Goal: Task Accomplishment & Management: Complete application form

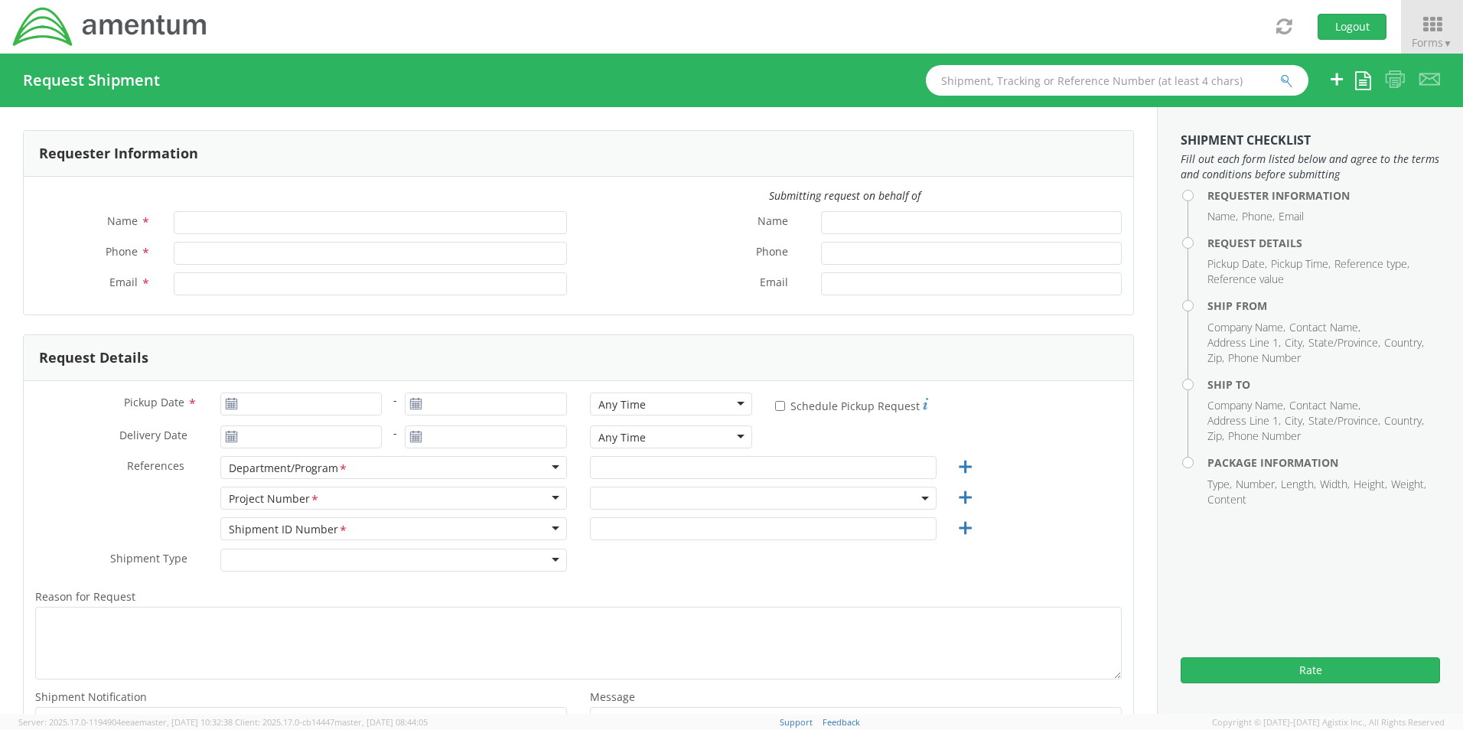
type input "[PERSON_NAME]"
type input "[PHONE_NUMBER]"
type input "[PERSON_NAME][EMAIL_ADDRESS][PERSON_NAME][DOMAIN_NAME]"
select select "OVHD.100837.00000"
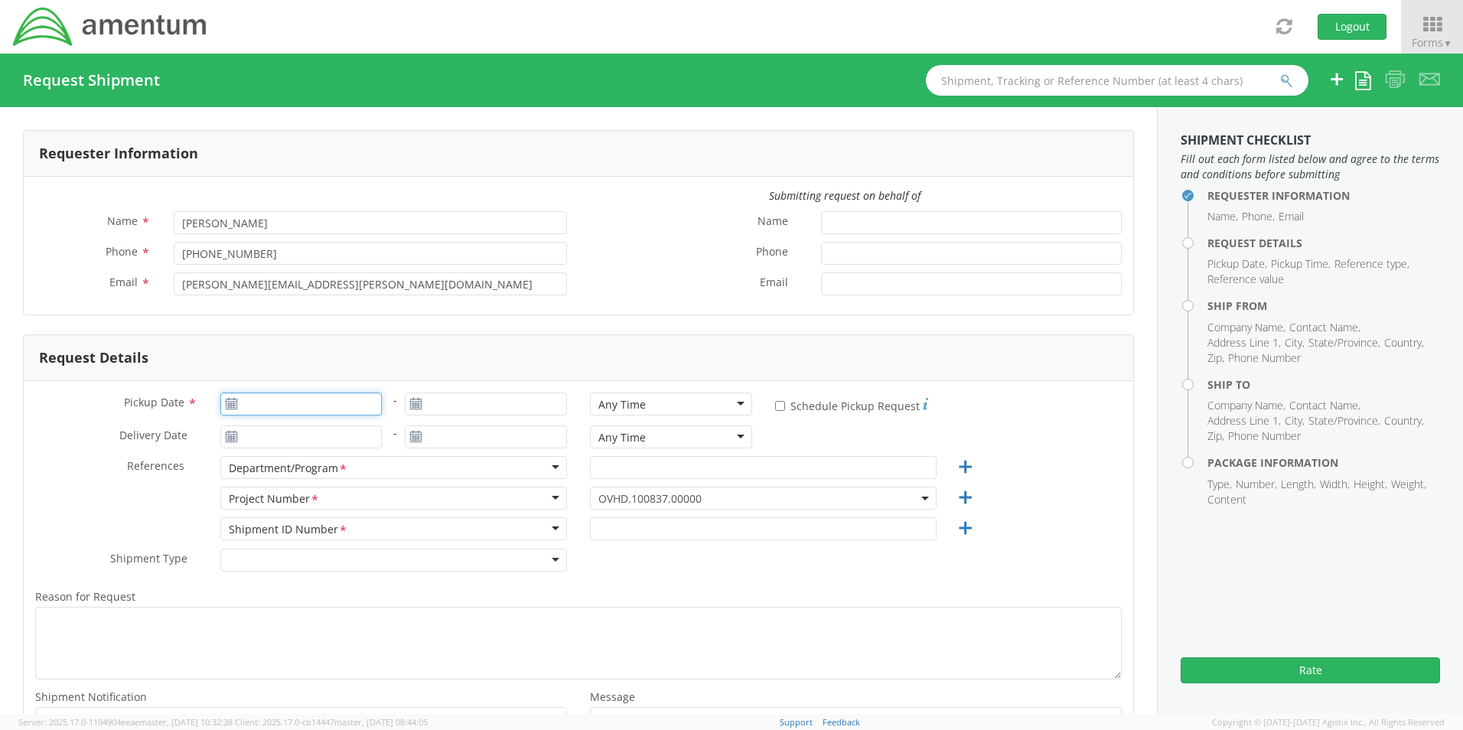
type input "[DATE]"
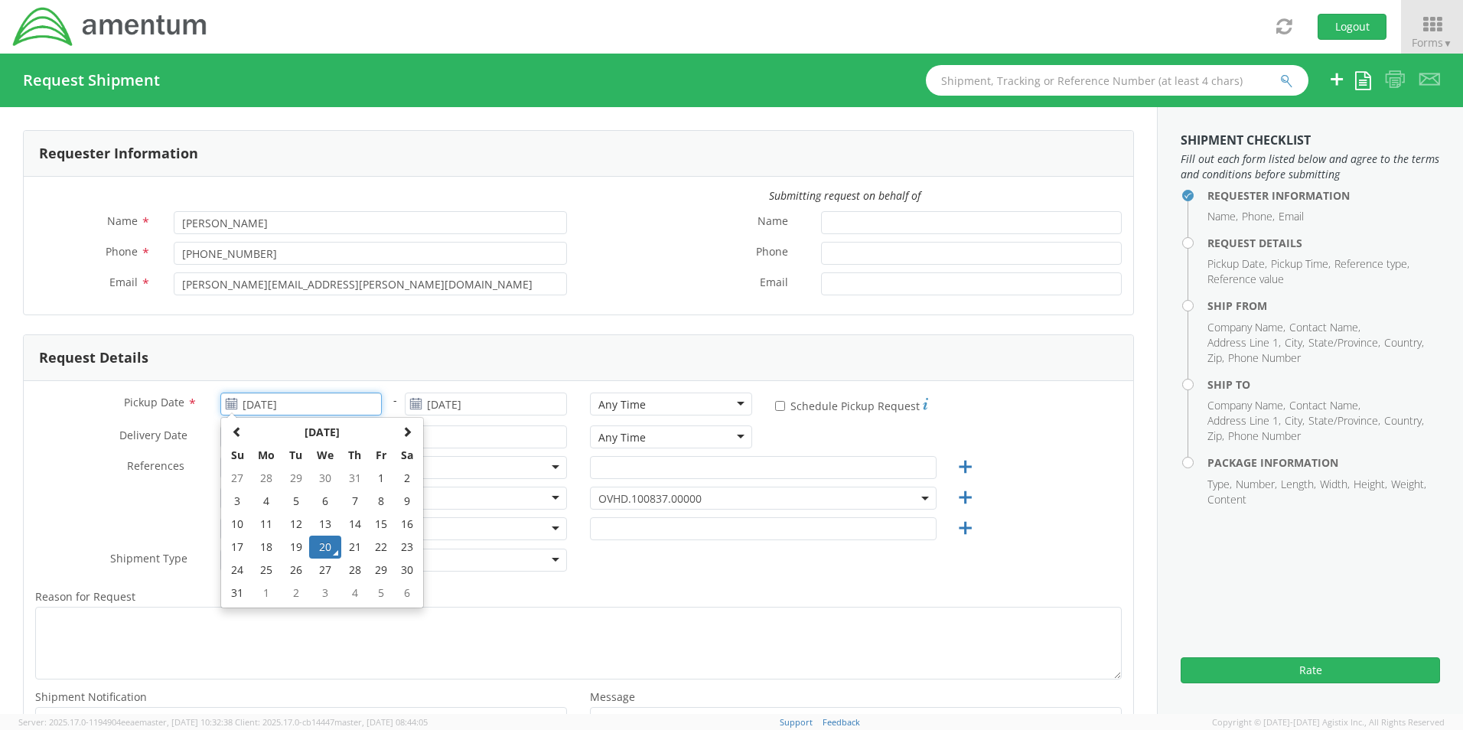
click at [252, 413] on input "[DATE]" at bounding box center [301, 404] width 162 height 23
click at [319, 549] on td "20" at bounding box center [325, 547] width 32 height 23
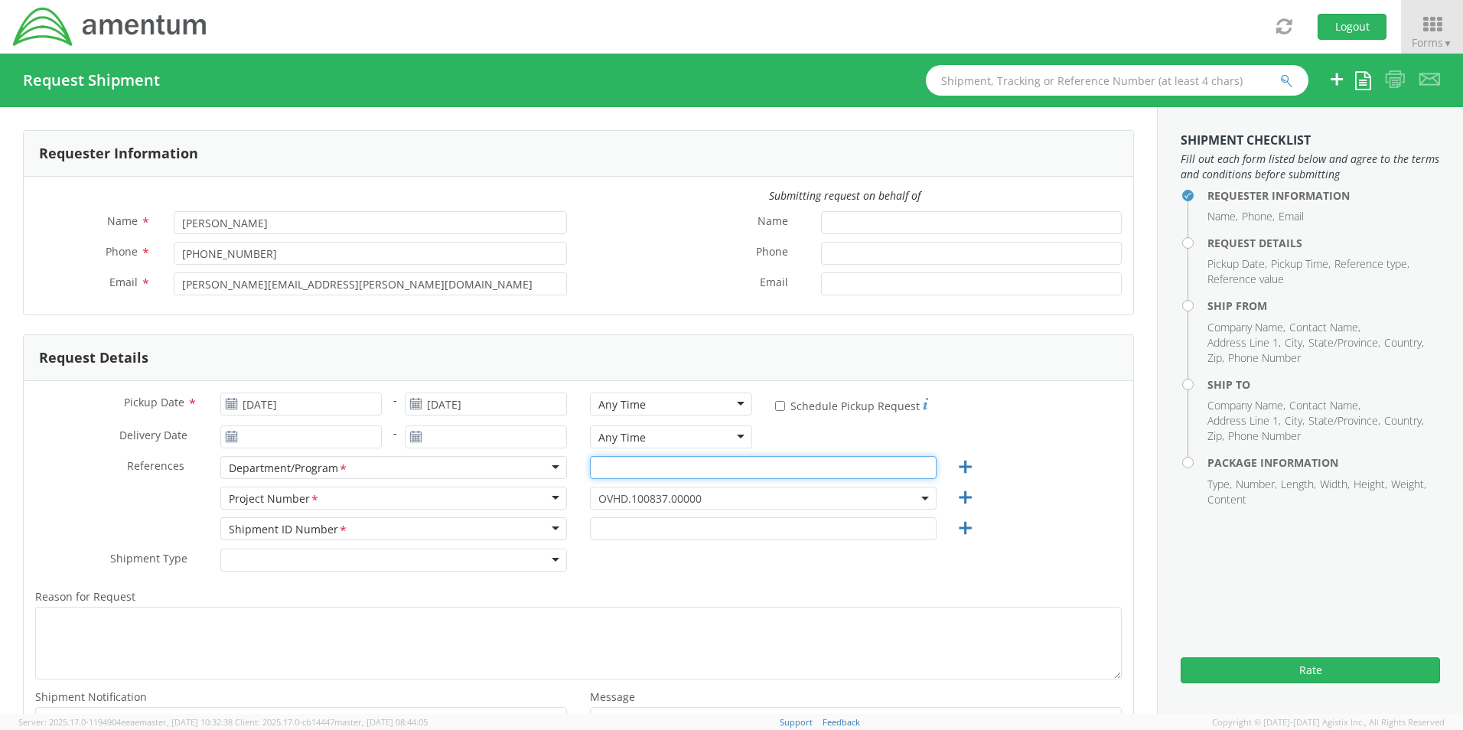
click at [600, 474] on input "text" at bounding box center [763, 467] width 347 height 23
type input "APS-5 Contract - [GEOGRAPHIC_DATA]"
click at [696, 501] on span "OVHD.100837.00000" at bounding box center [764, 498] width 330 height 15
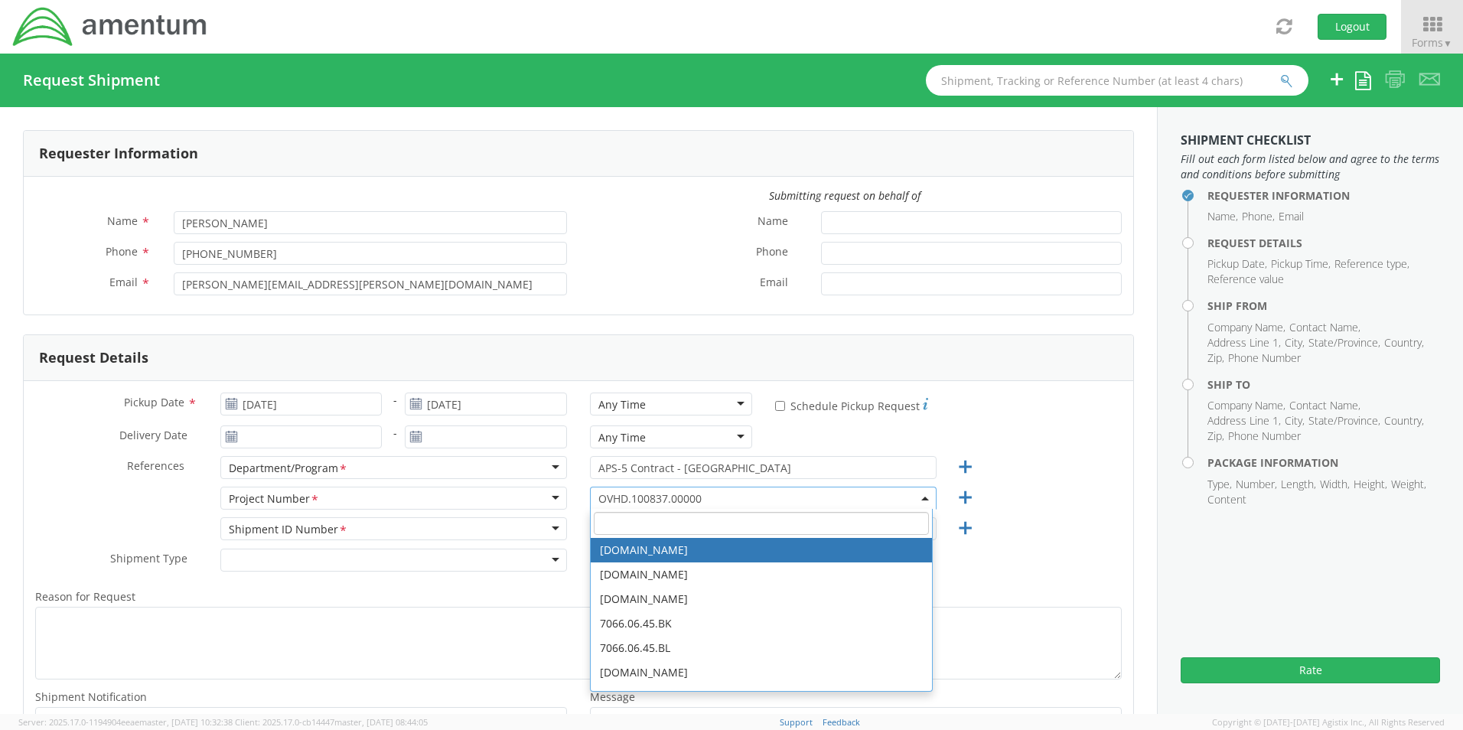
click at [649, 524] on input "search" at bounding box center [761, 523] width 335 height 23
paste input "OVHD.100456.00000"
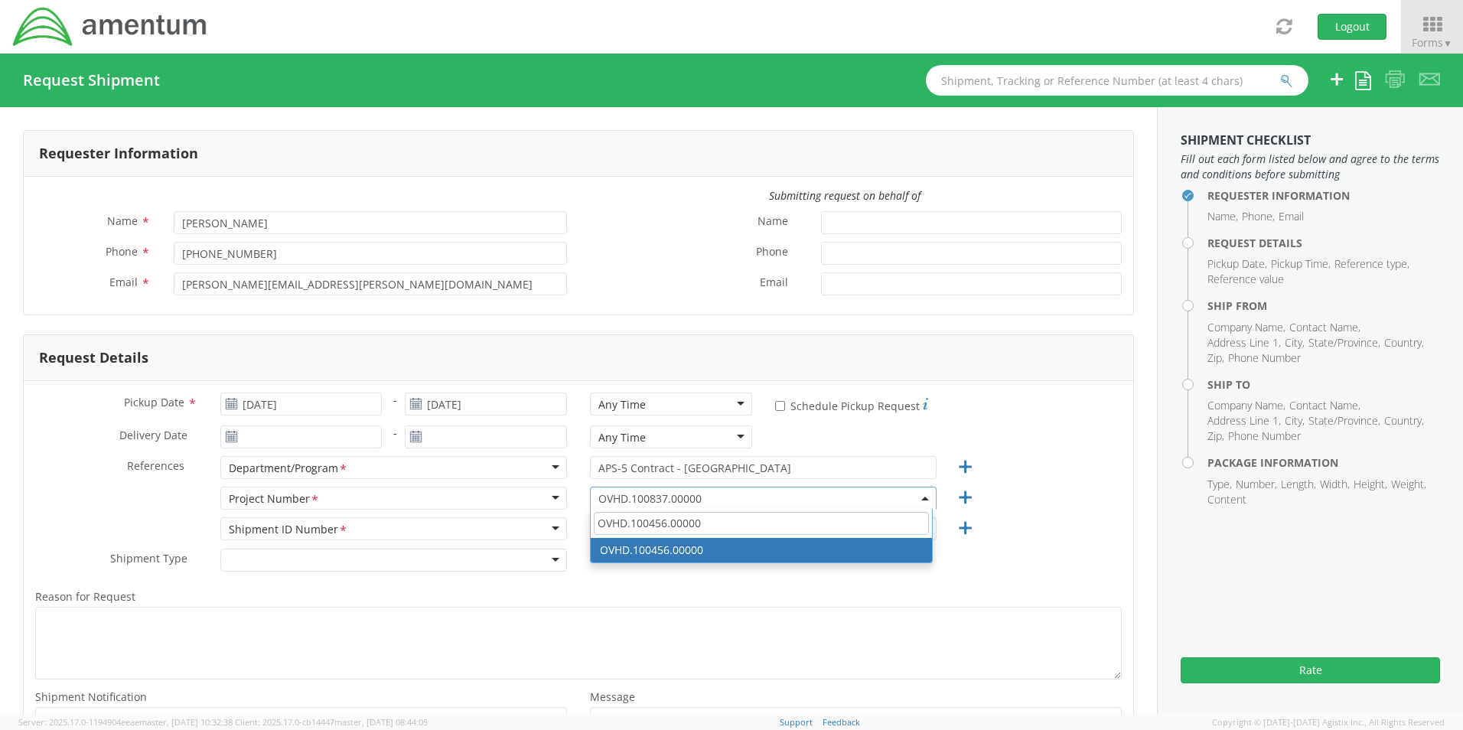
type input "OVHD.100456.00000"
select select "OVHD.100456.00000"
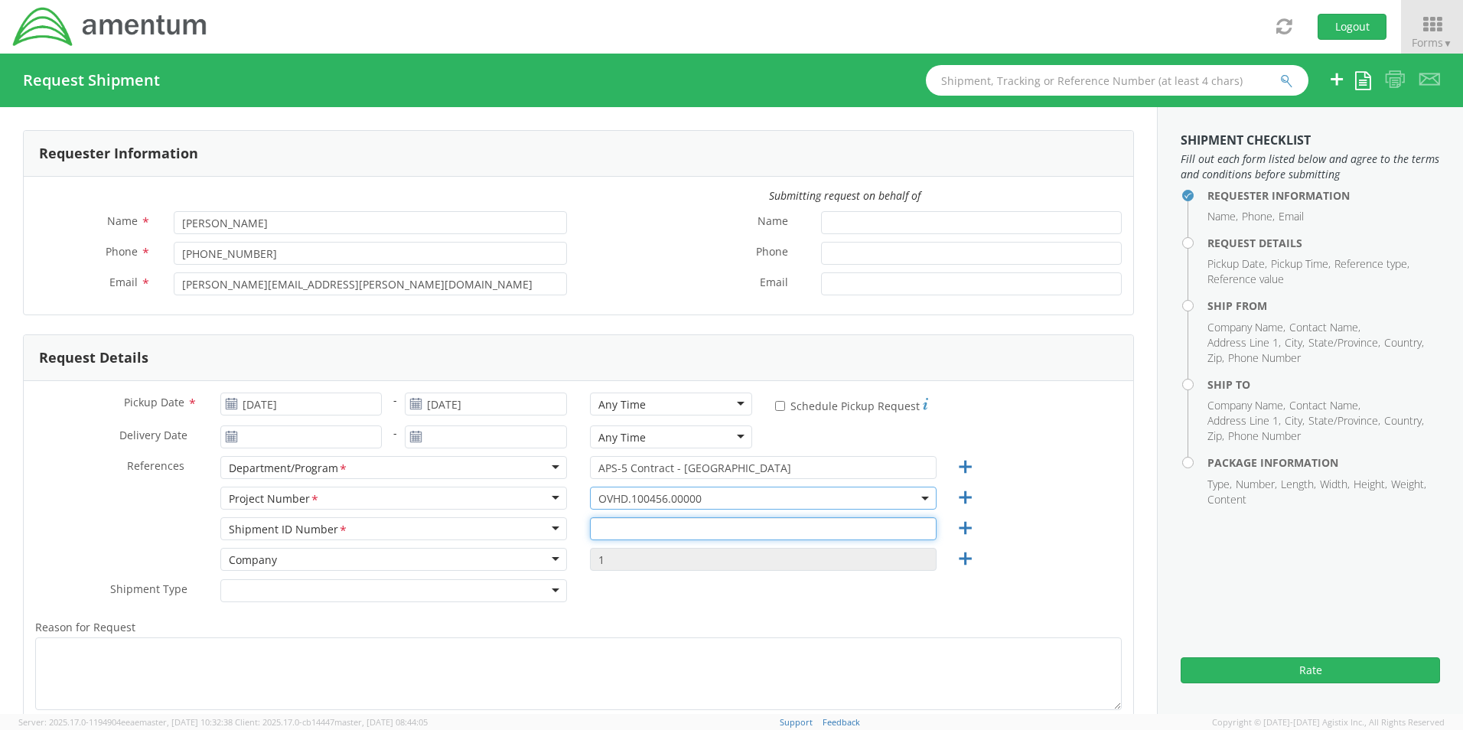
click at [651, 533] on input "text" at bounding box center [763, 528] width 347 height 23
type input "11 PCC Packets to KWT"
click at [956, 556] on icon at bounding box center [965, 559] width 19 height 19
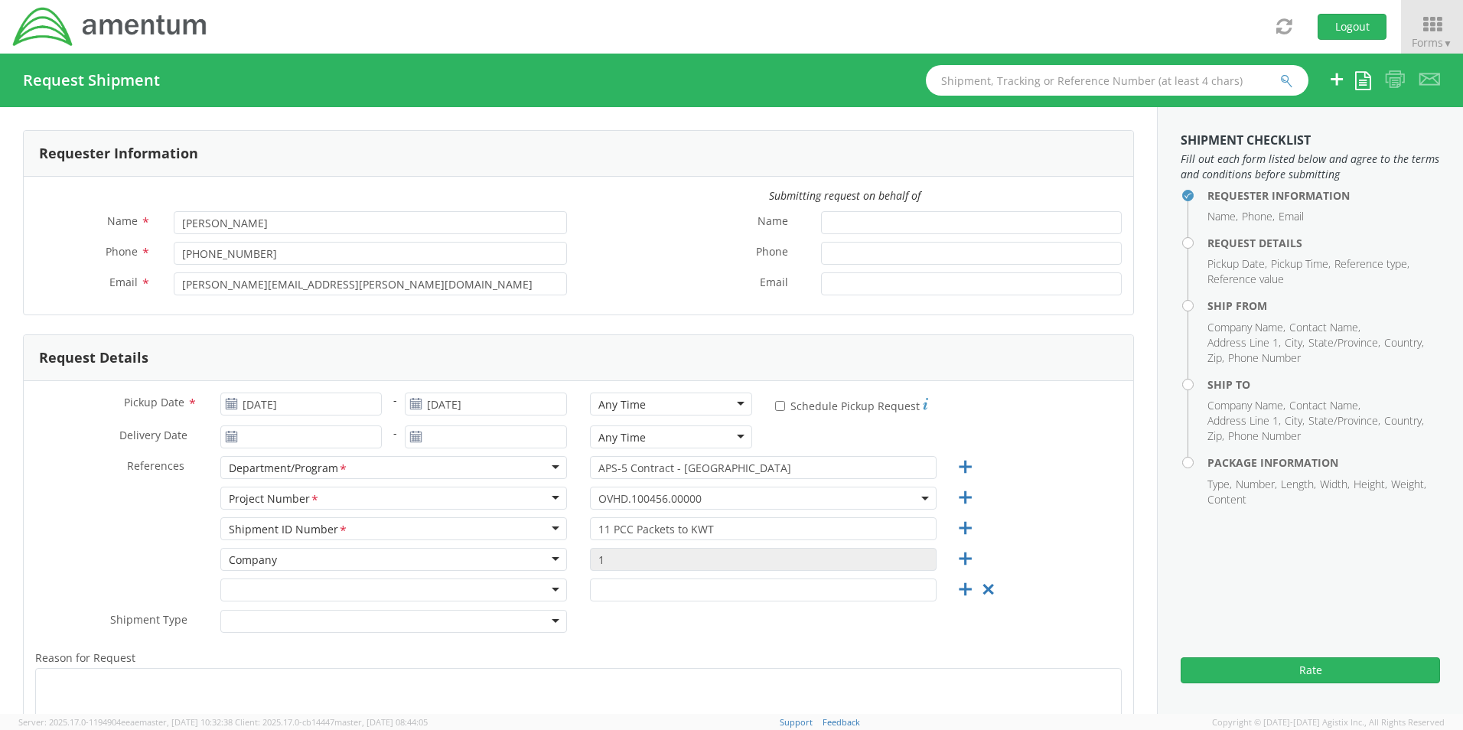
click at [547, 583] on div at bounding box center [393, 590] width 347 height 23
click at [592, 589] on input "text" at bounding box center [763, 590] width 347 height 23
paste input "[PHONE_NUMBER]"
type input "[PHONE_NUMBER]"
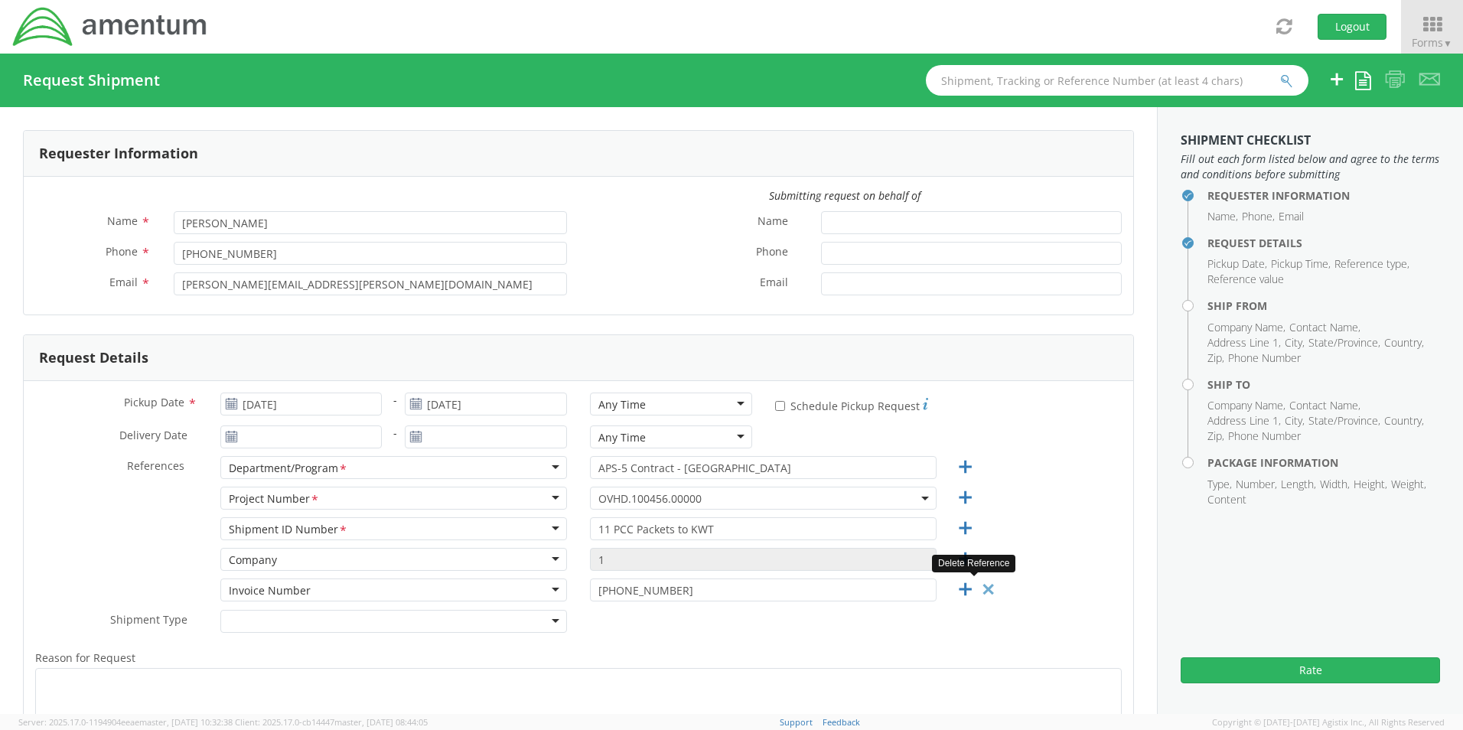
click at [971, 593] on link at bounding box center [982, 590] width 23 height 23
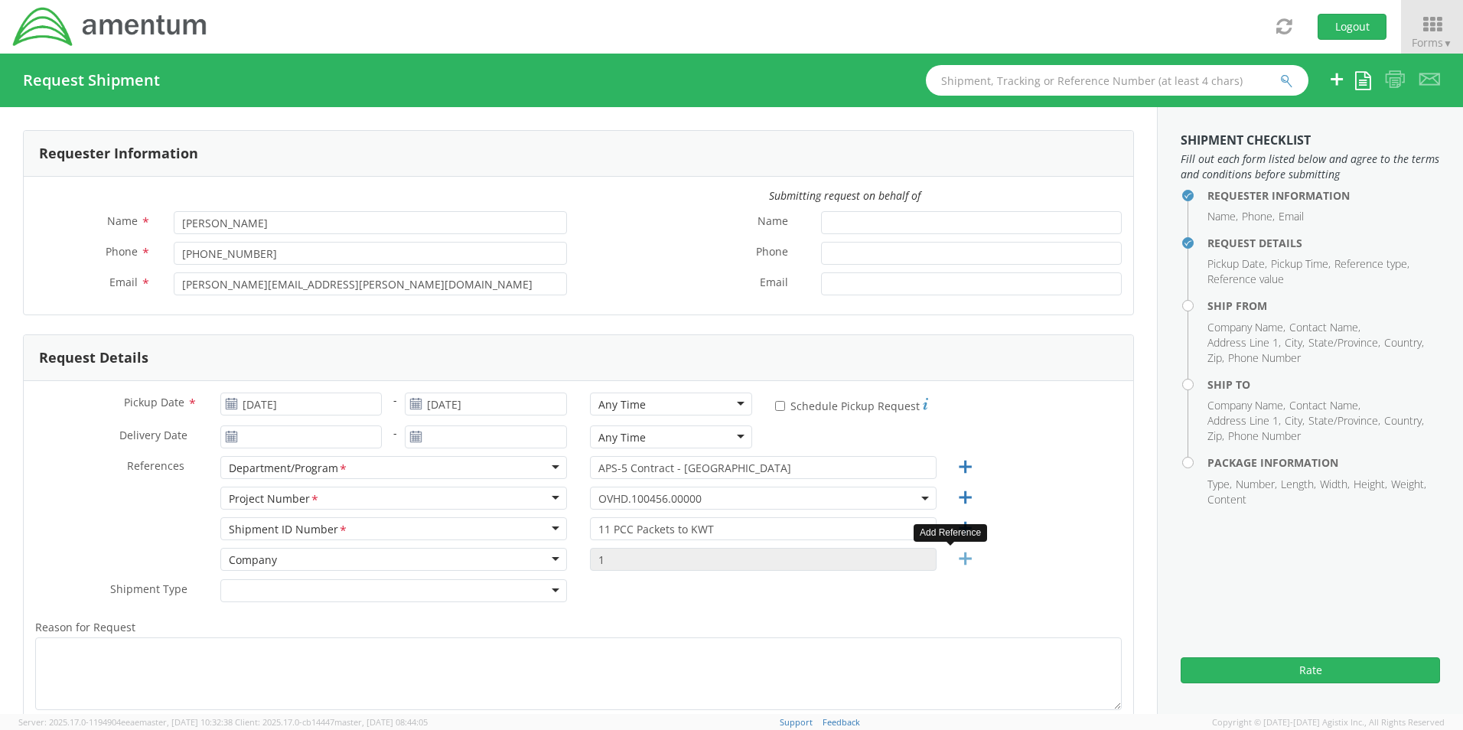
click at [961, 561] on icon at bounding box center [965, 559] width 19 height 19
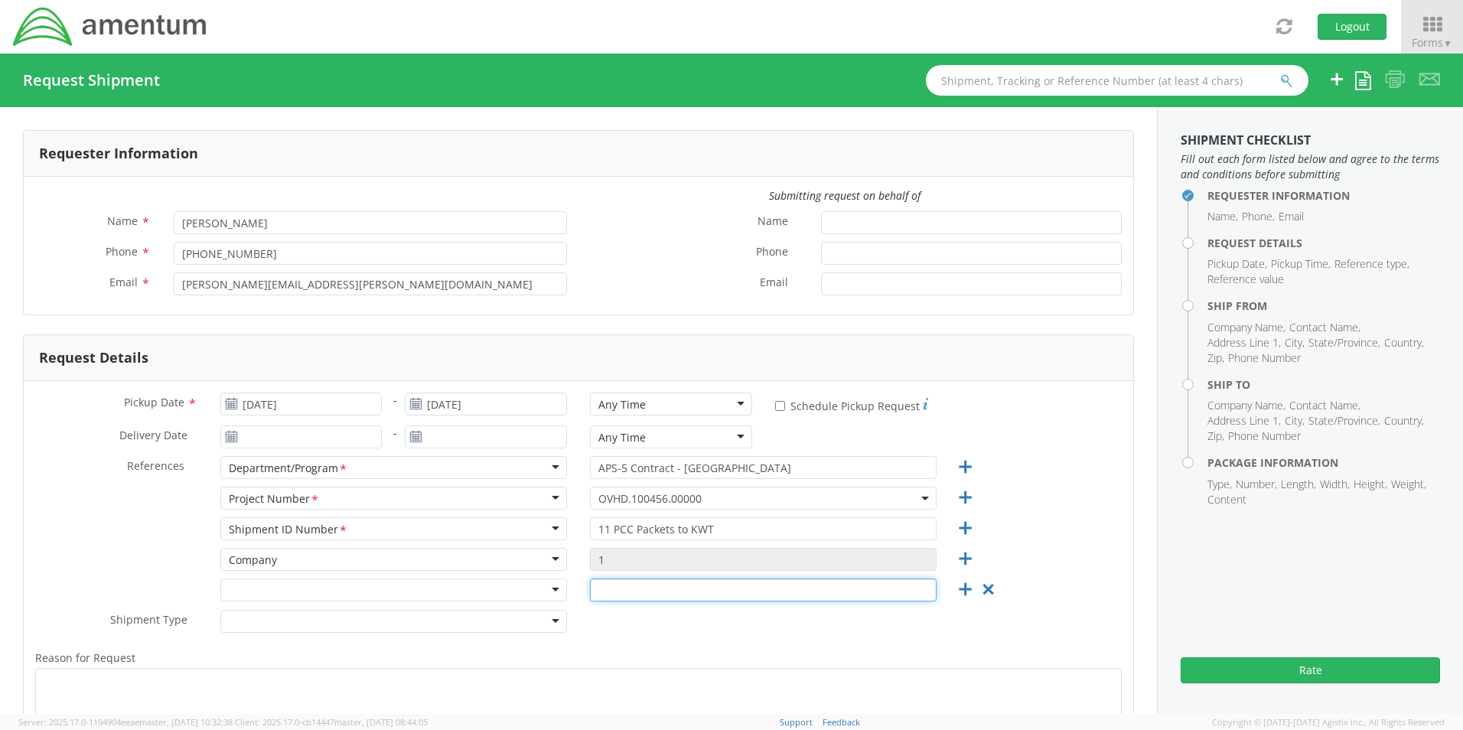
click at [682, 595] on input "text" at bounding box center [763, 590] width 347 height 23
paste input "[PHONE_NUMBER]"
type input "[PHONE_NUMBER]"
click at [961, 596] on icon at bounding box center [965, 589] width 19 height 19
click at [492, 594] on div at bounding box center [393, 590] width 347 height 23
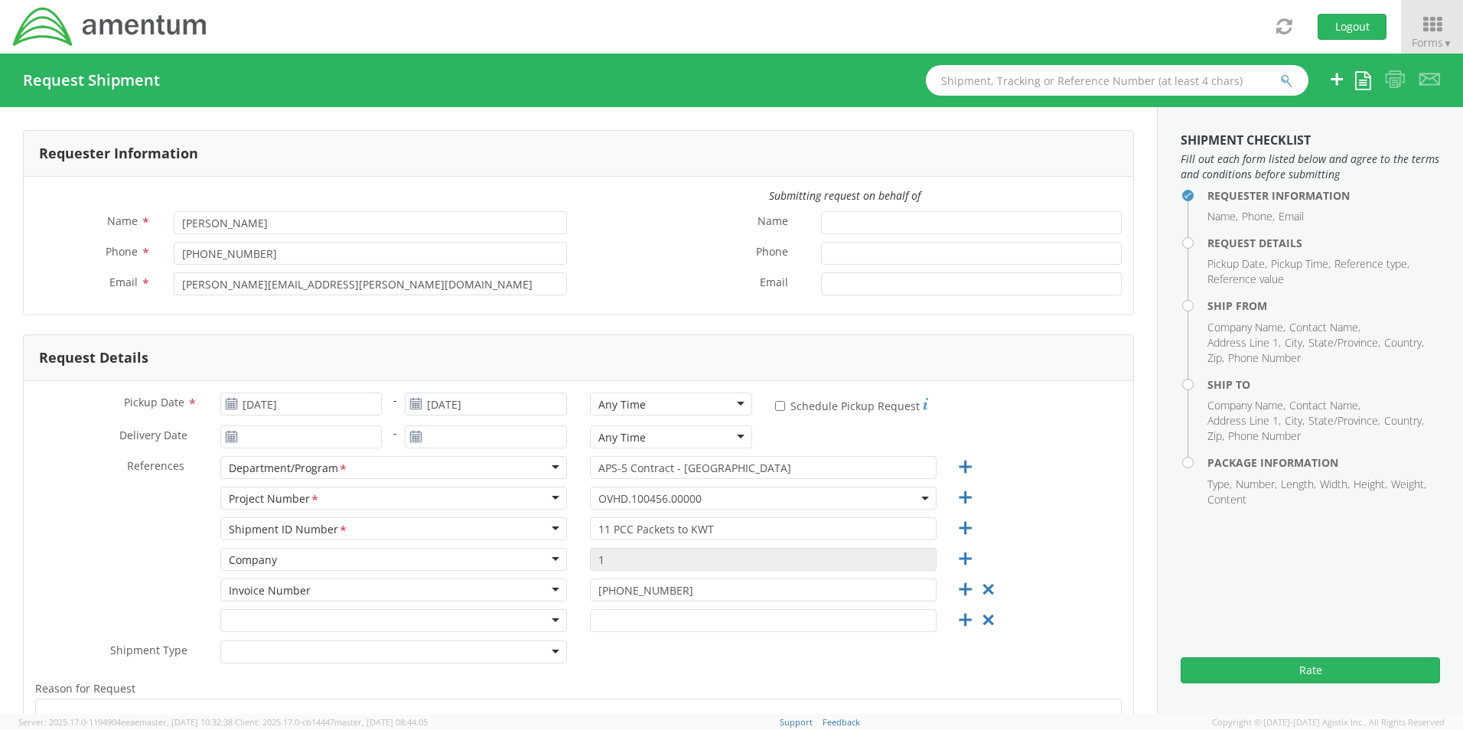
click at [548, 617] on div at bounding box center [393, 620] width 347 height 23
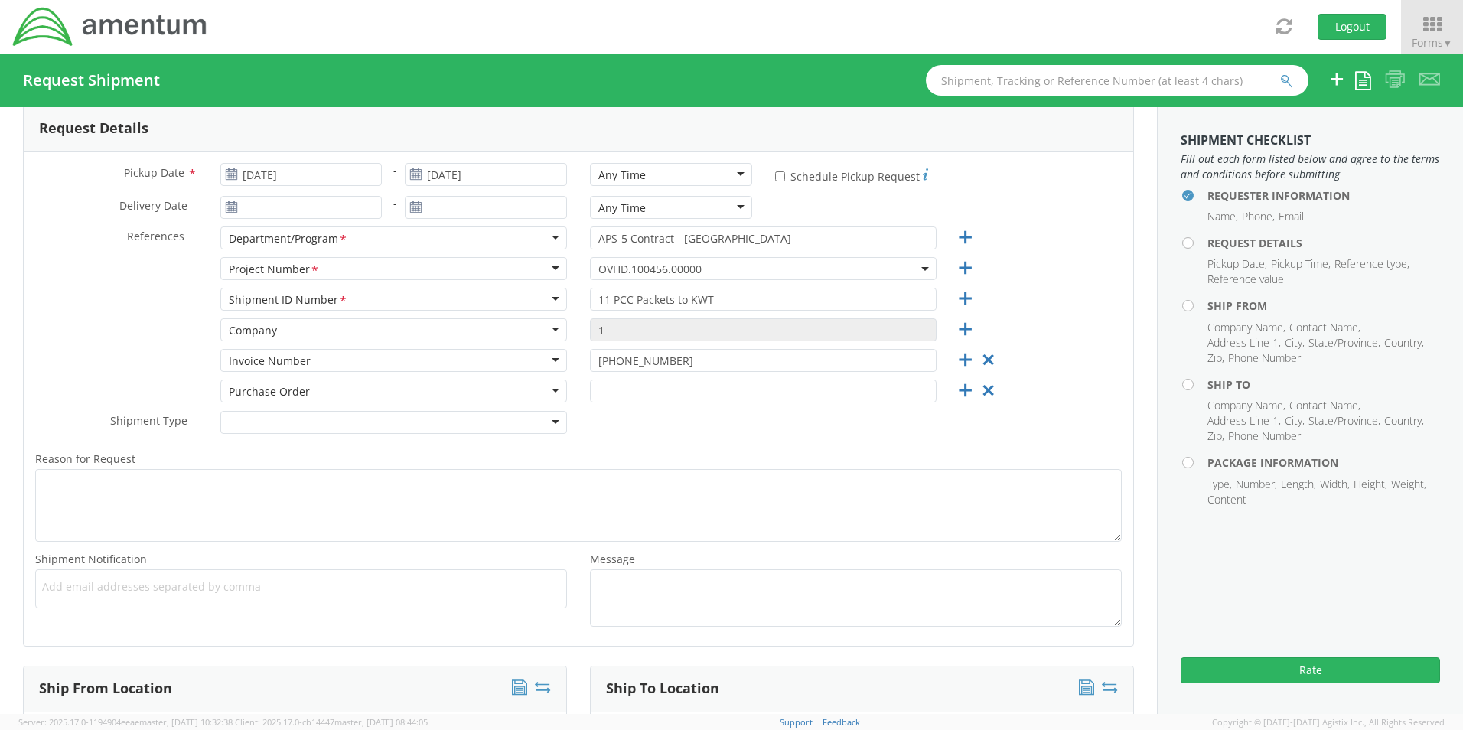
scroll to position [0, 0]
click at [637, 393] on input "text" at bounding box center [763, 391] width 347 height 23
click at [592, 385] on input "text" at bounding box center [763, 391] width 347 height 23
type input "APS-5 - [PERSON_NAME] / [PERSON_NAME]"
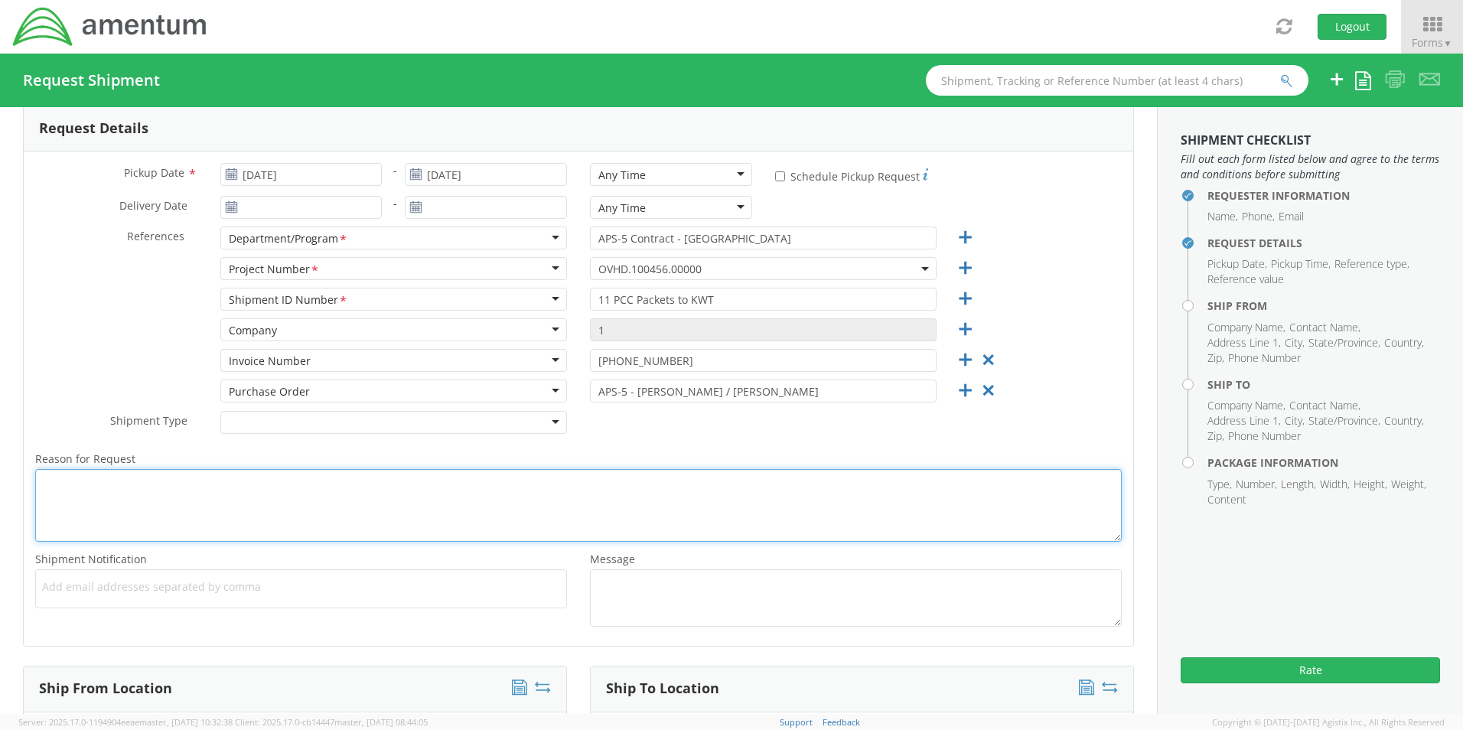
click at [474, 485] on textarea "Reason for Request *" at bounding box center [578, 505] width 1087 height 73
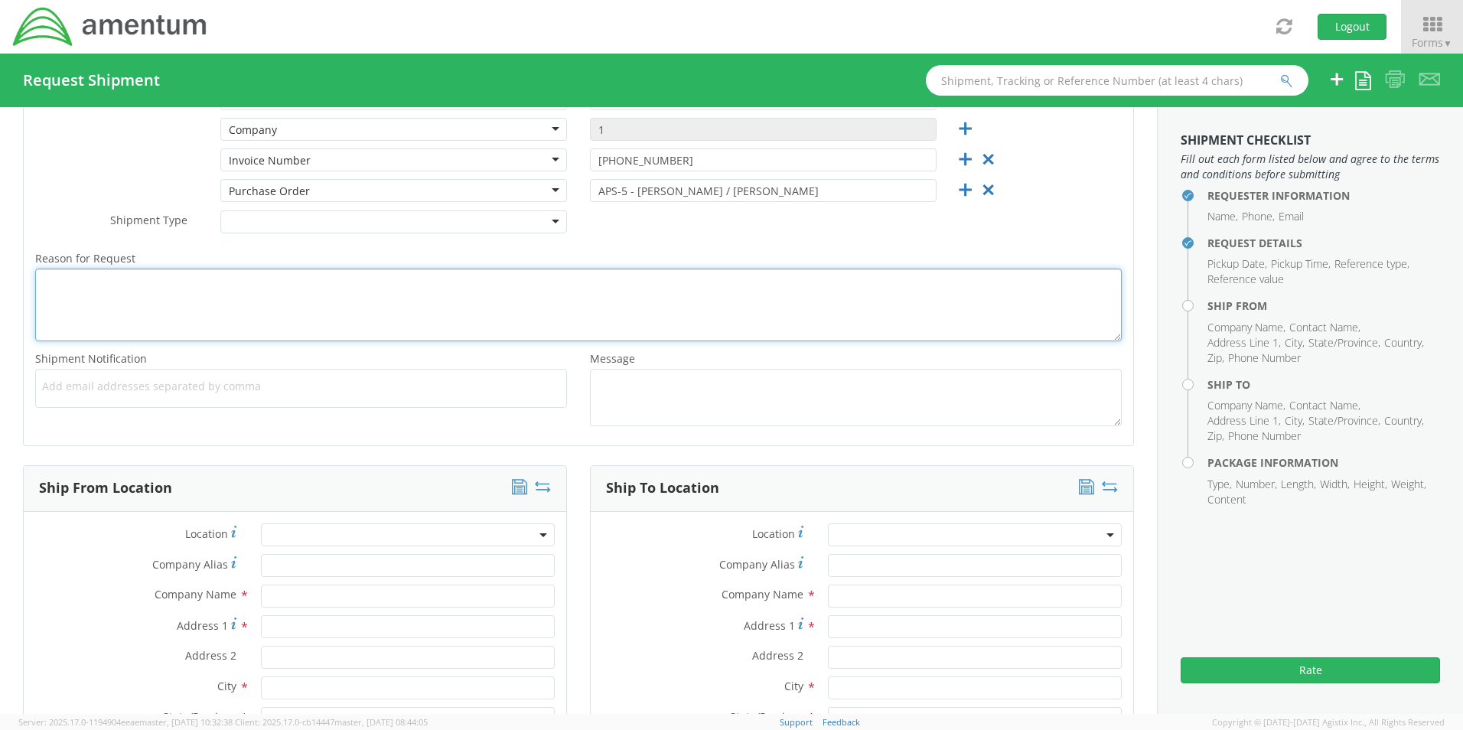
scroll to position [689, 0]
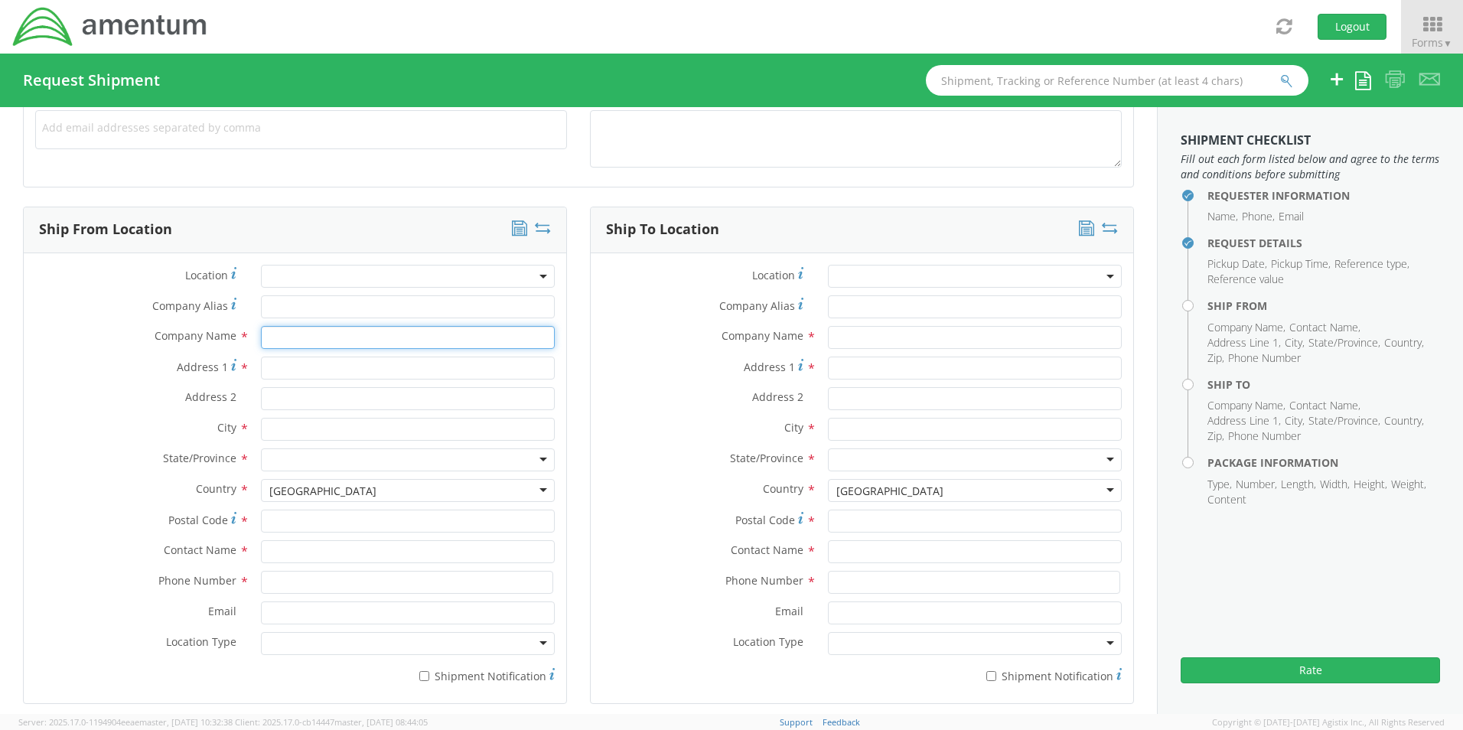
click at [276, 342] on input "text" at bounding box center [408, 337] width 294 height 23
click at [358, 379] on span "[STREET_ADDRESS][US_STATE]" at bounding box center [435, 381] width 155 height 15
type input "Travel the World Visas"
type input "[STREET_ADDRESS]"
type input "[US_STATE]"
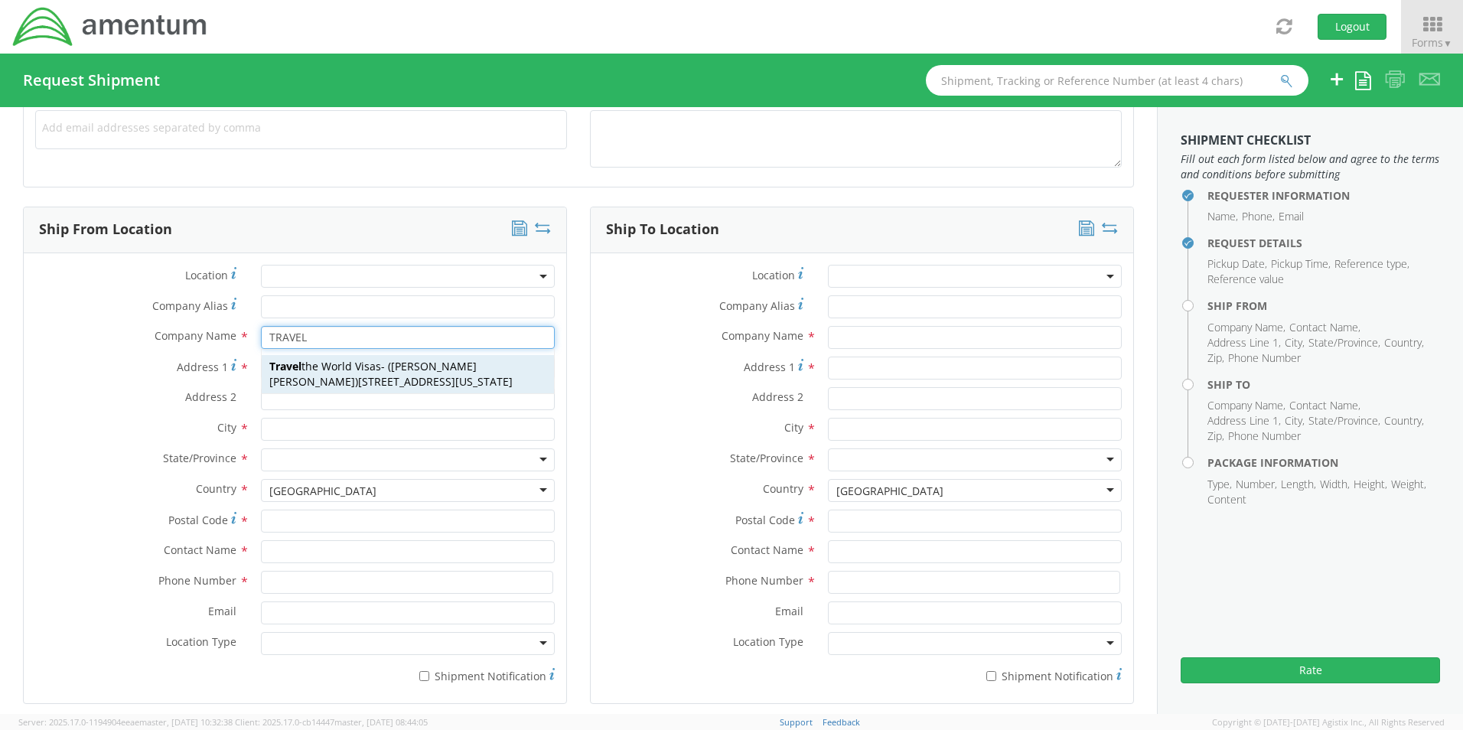
type input "20009"
type input "[PERSON_NAME] [PERSON_NAME]"
type input "2022238822"
type input "[PERSON_NAME][EMAIL_ADDRESS][DOMAIN_NAME]"
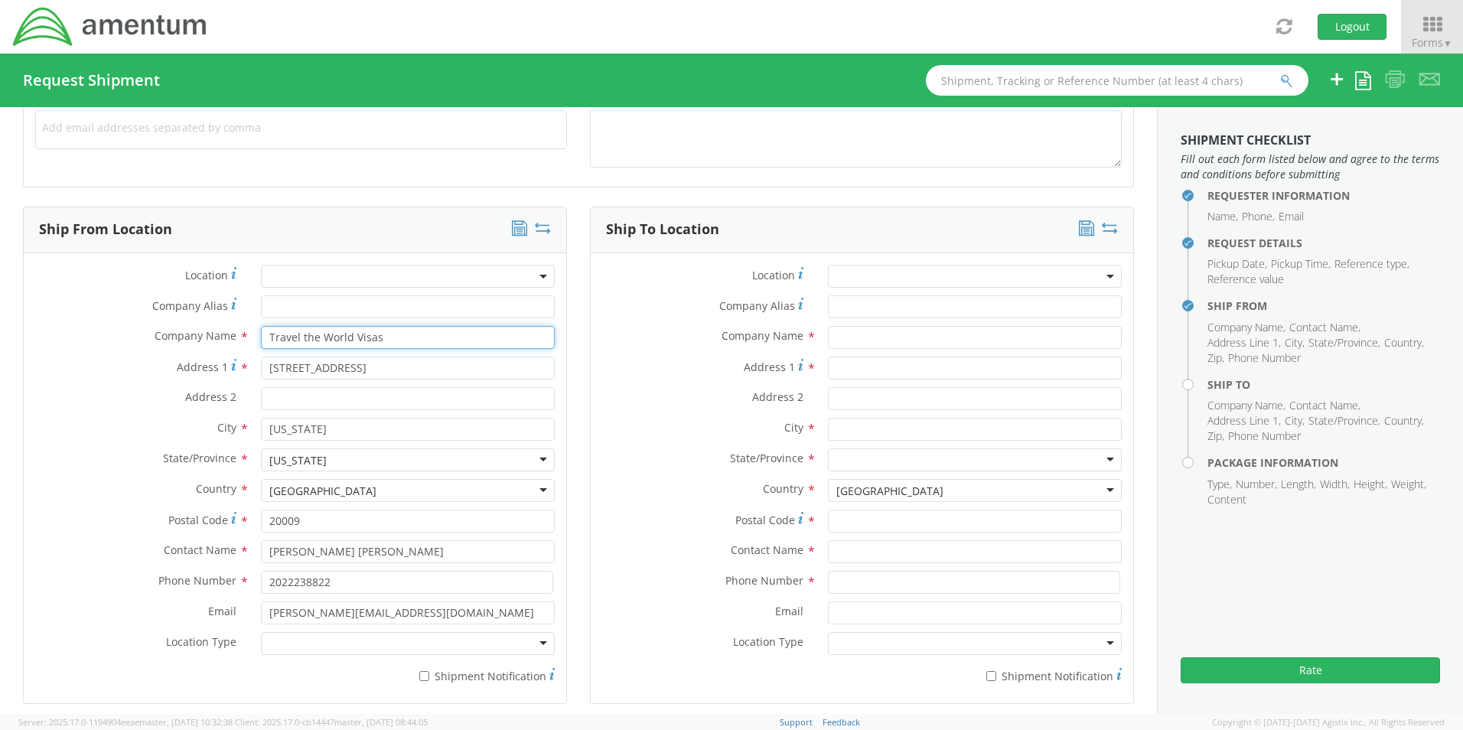
type input "Travel the World Visas"
click at [494, 644] on div at bounding box center [408, 643] width 294 height 23
click at [837, 330] on input "text" at bounding box center [975, 337] width 294 height 23
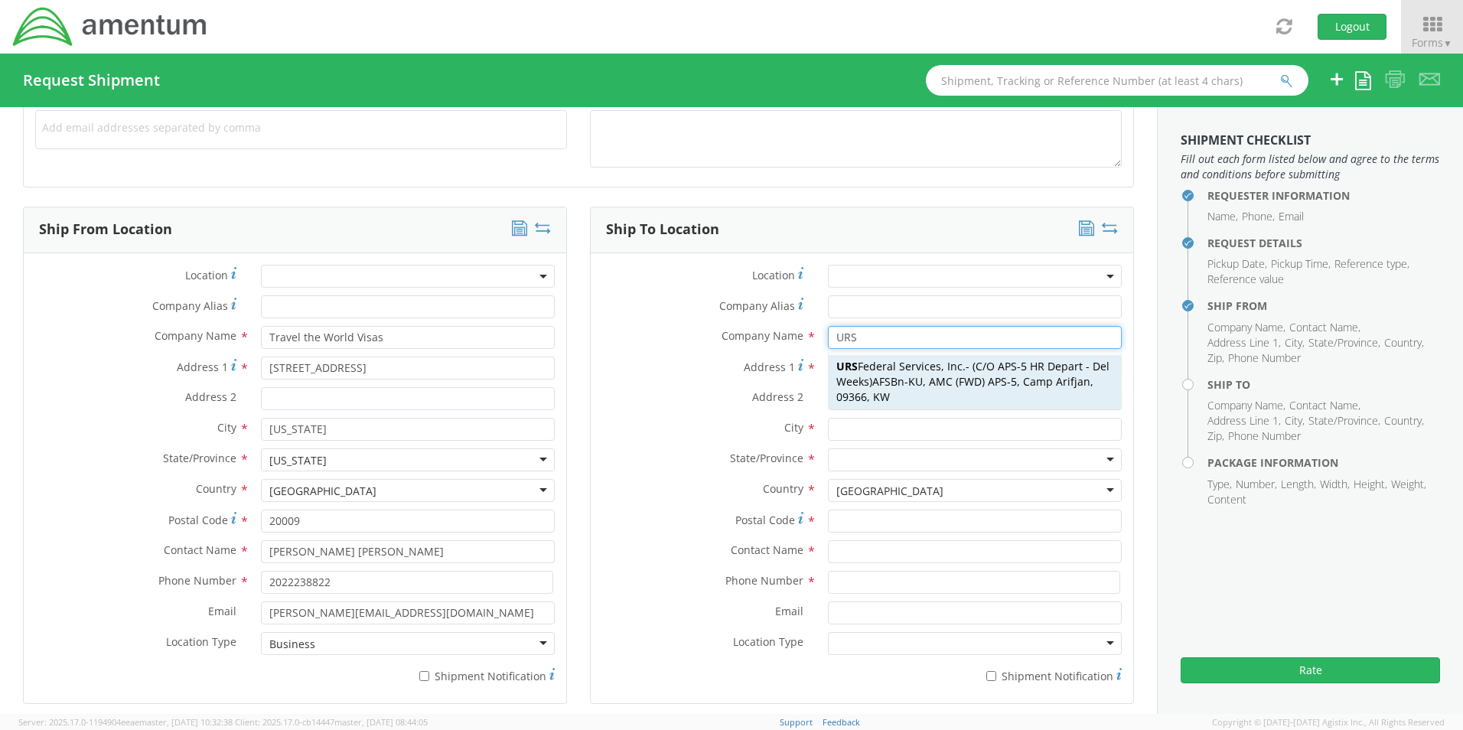
click at [870, 380] on span "AFSBn-KU, AMC (FWD) APS-5, Camp Arifjan, 09366, KW" at bounding box center [965, 389] width 257 height 30
type input "URS Federal Services, Inc."
type input "AFSBn-KU"
type input "AMC (FWD) APS-5"
type input "Camp Arifjan"
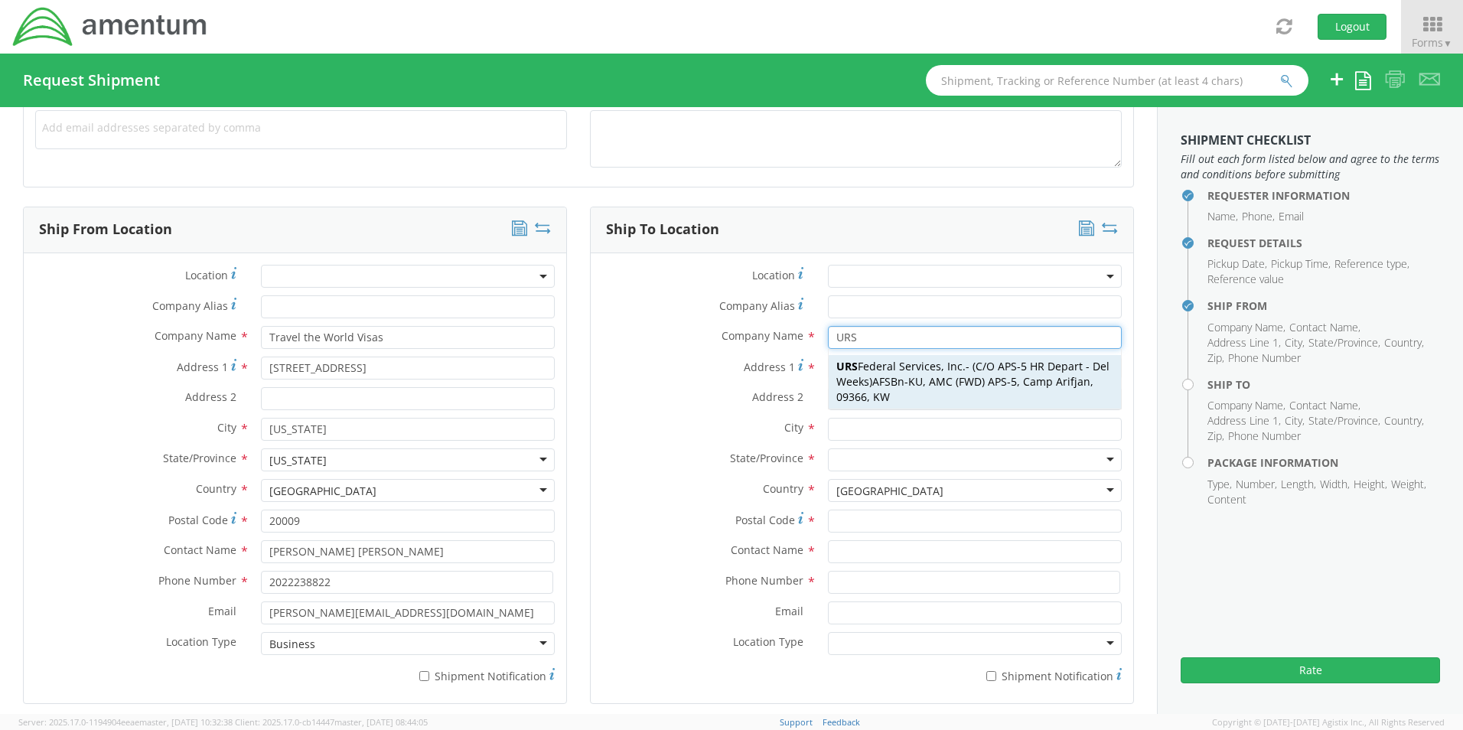
type input "09366"
type input "C/O APS-5 HR Depart - Del Weeks"
type input "98500144"
type input "[PERSON_NAME][EMAIL_ADDRESS][DOMAIN_NAME]"
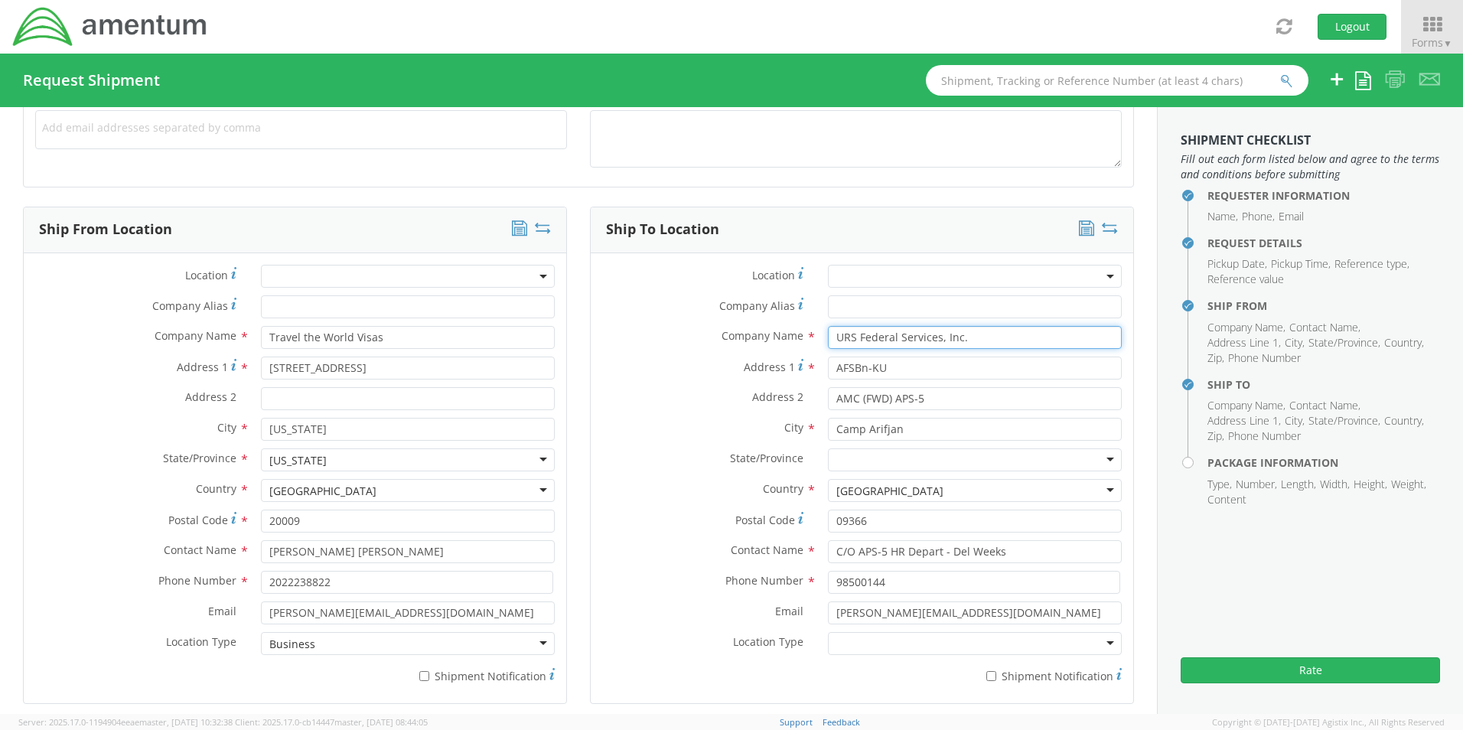
type input "URS Federal Services, Inc."
click at [918, 645] on div at bounding box center [975, 643] width 294 height 23
click at [877, 614] on input "[PERSON_NAME][EMAIL_ADDRESS][DOMAIN_NAME]" at bounding box center [975, 613] width 294 height 23
type input "[PERSON_NAME][EMAIL_ADDRESS][DOMAIN_NAME]"
click at [994, 553] on input "C/O APS-5 HR Depart - Del Weeks" at bounding box center [975, 551] width 294 height 23
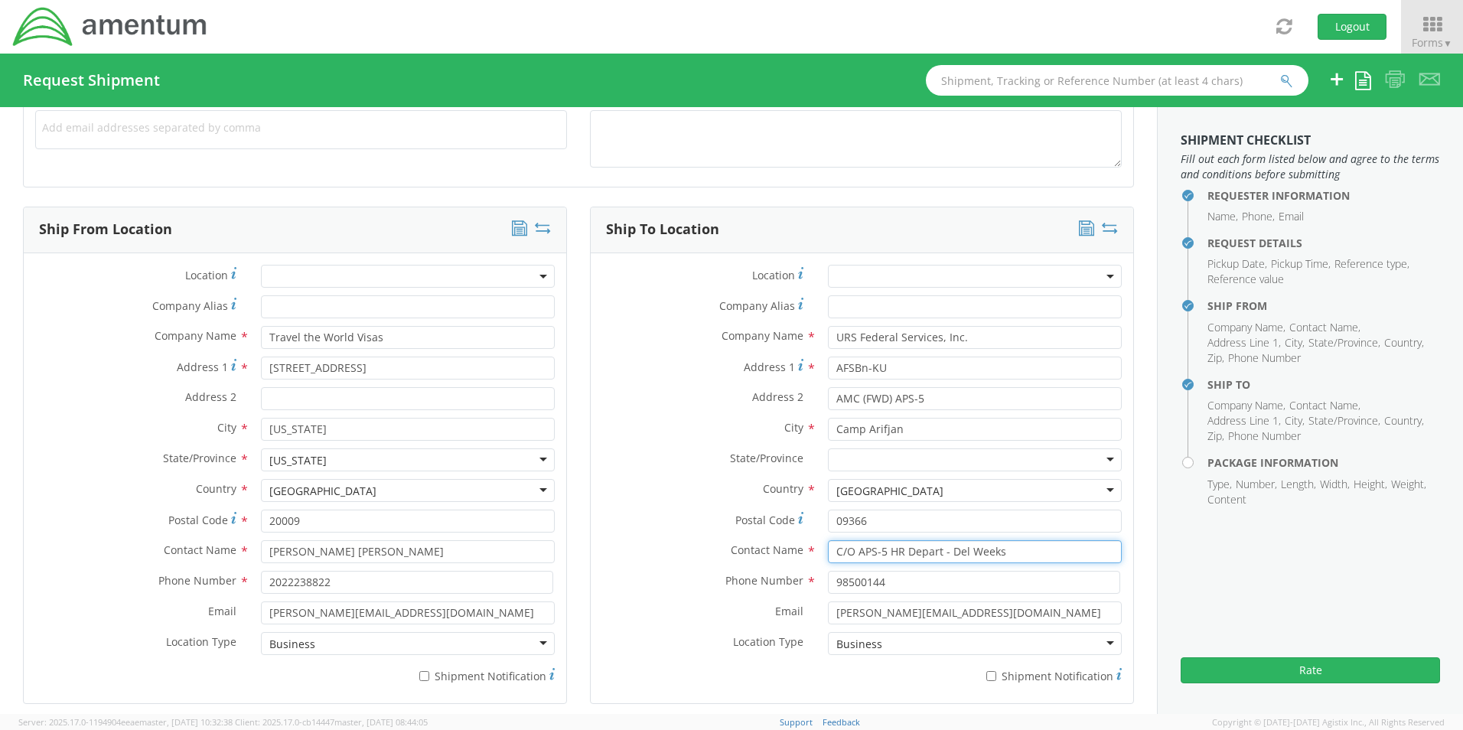
drag, startPoint x: 960, startPoint y: 553, endPoint x: 945, endPoint y: 553, distance: 14.5
click at [945, 553] on input "C/O APS-5 HR Depart - Del Weeks" at bounding box center [975, 551] width 294 height 23
click at [961, 554] on input "C/O APS-5 HR Depart - Del Weeks" at bounding box center [975, 551] width 294 height 23
type input "C/O APS-5 HR Depart - [PERSON_NAME]"
drag, startPoint x: 814, startPoint y: 586, endPoint x: 776, endPoint y: 586, distance: 37.5
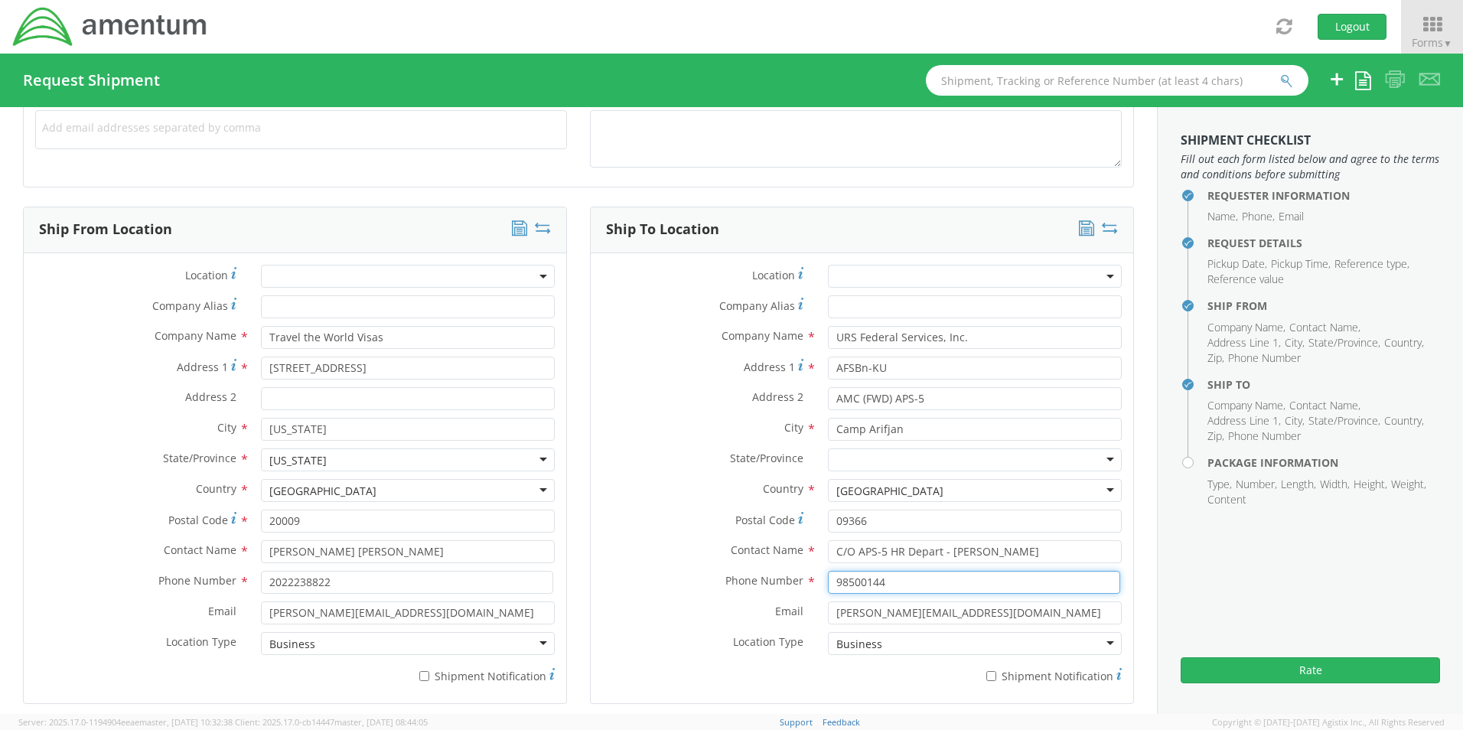
click at [776, 586] on div "Phone Number * 98500144" at bounding box center [862, 582] width 543 height 23
paste input "5535801"
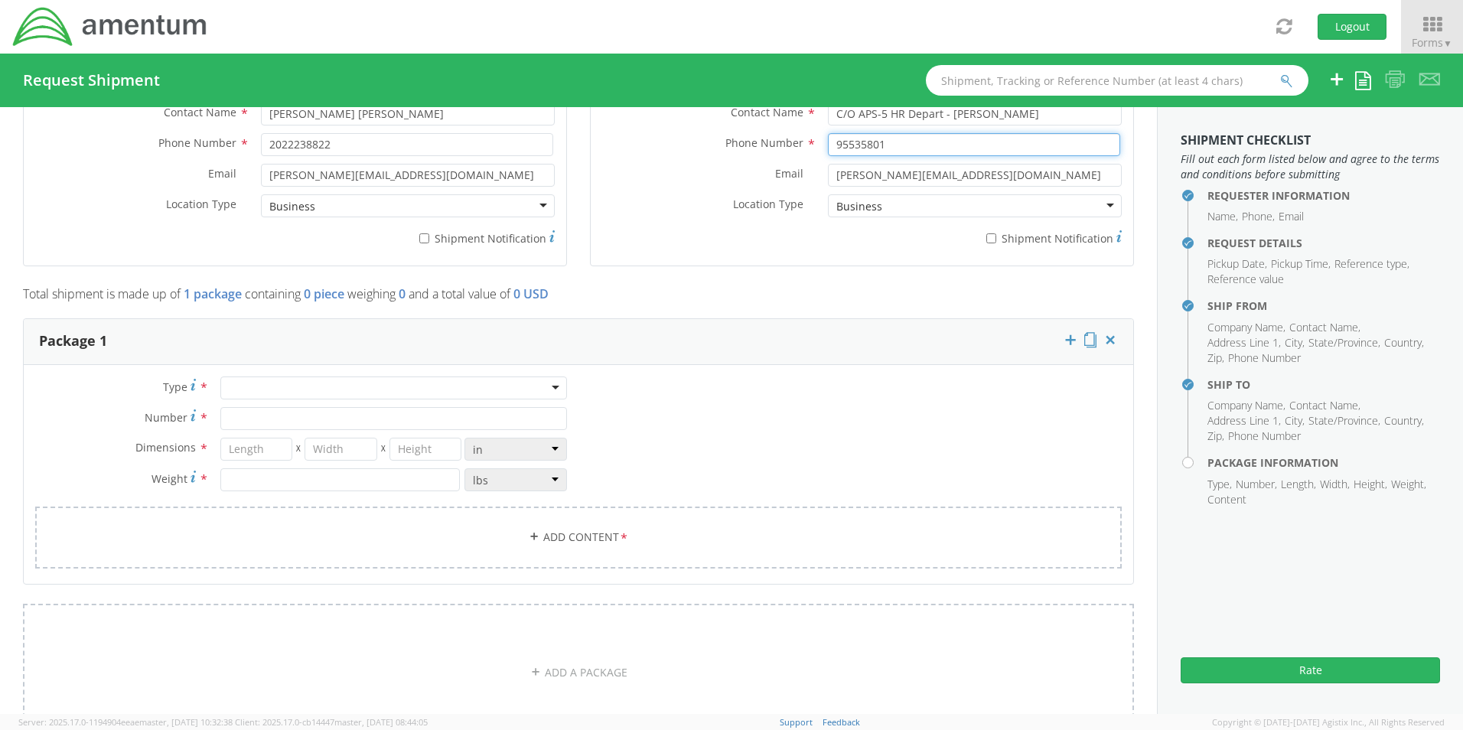
scroll to position [1148, 0]
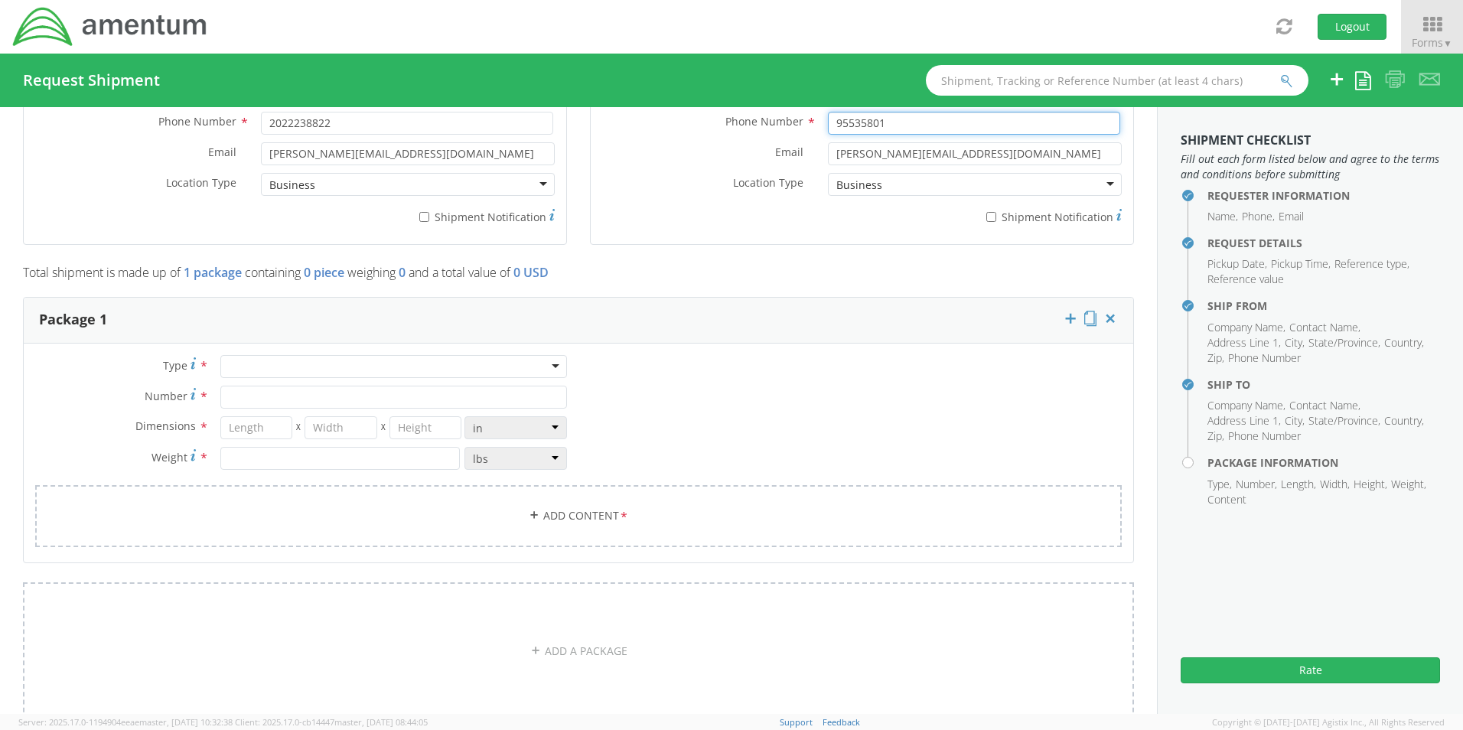
type input "95535801"
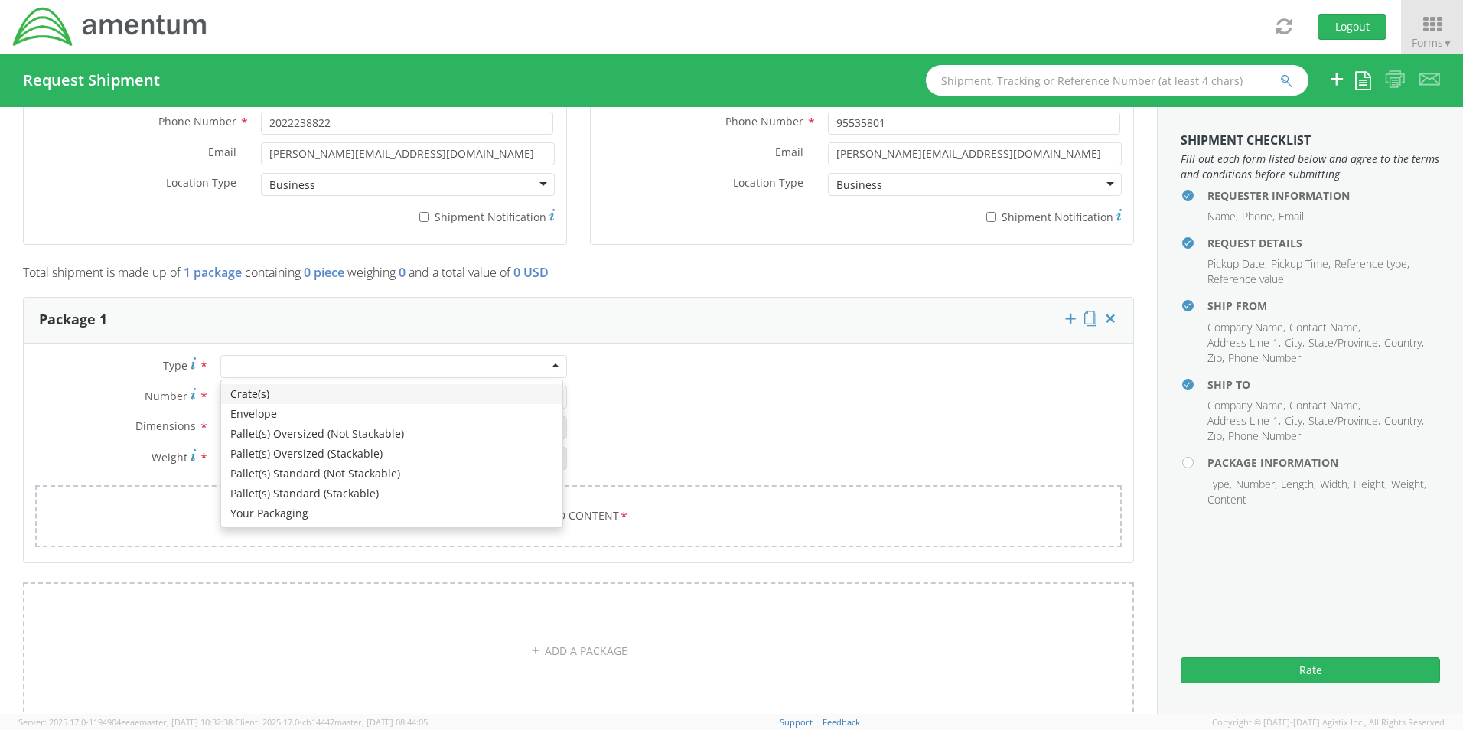
click at [257, 362] on div at bounding box center [393, 366] width 347 height 23
type input "1"
type input "9.5"
type input "12.5"
type input "0.25"
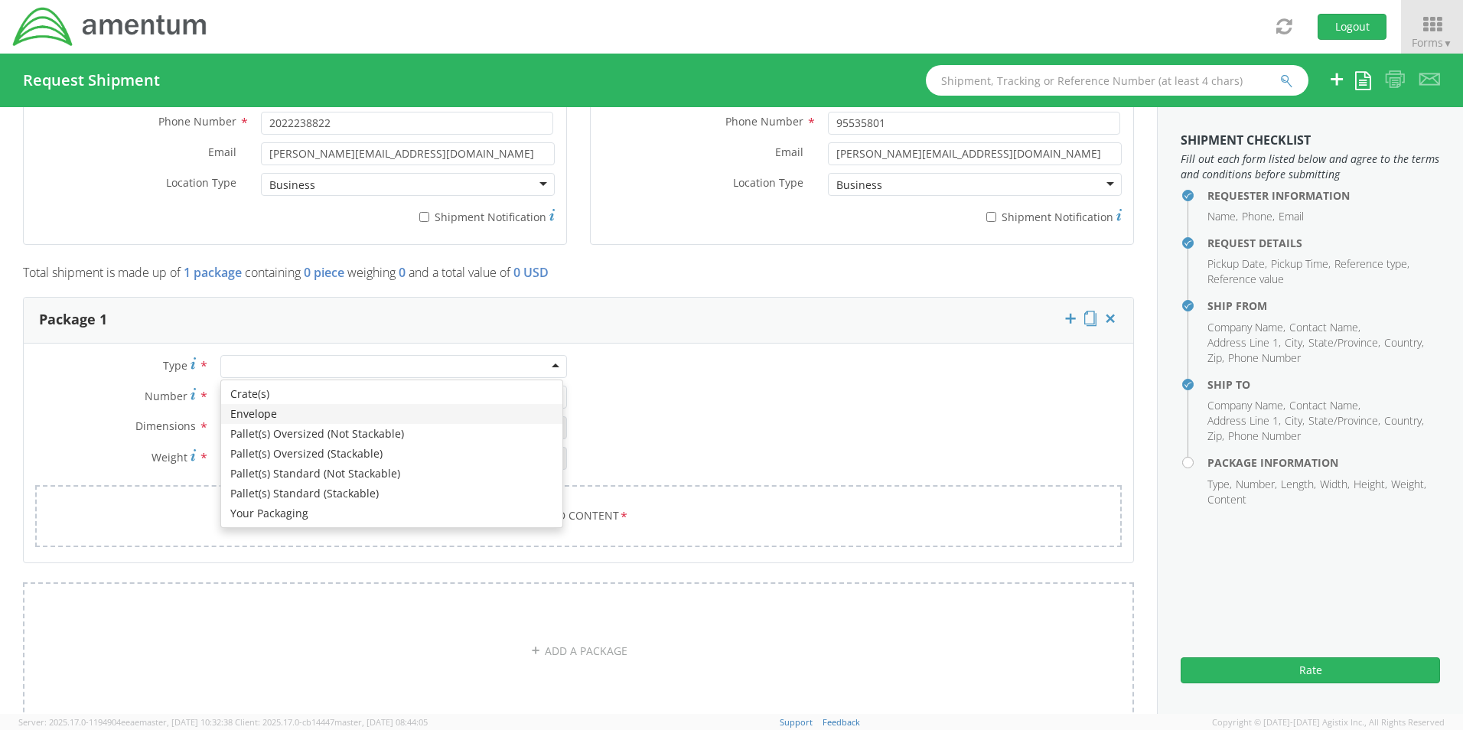
type input "1"
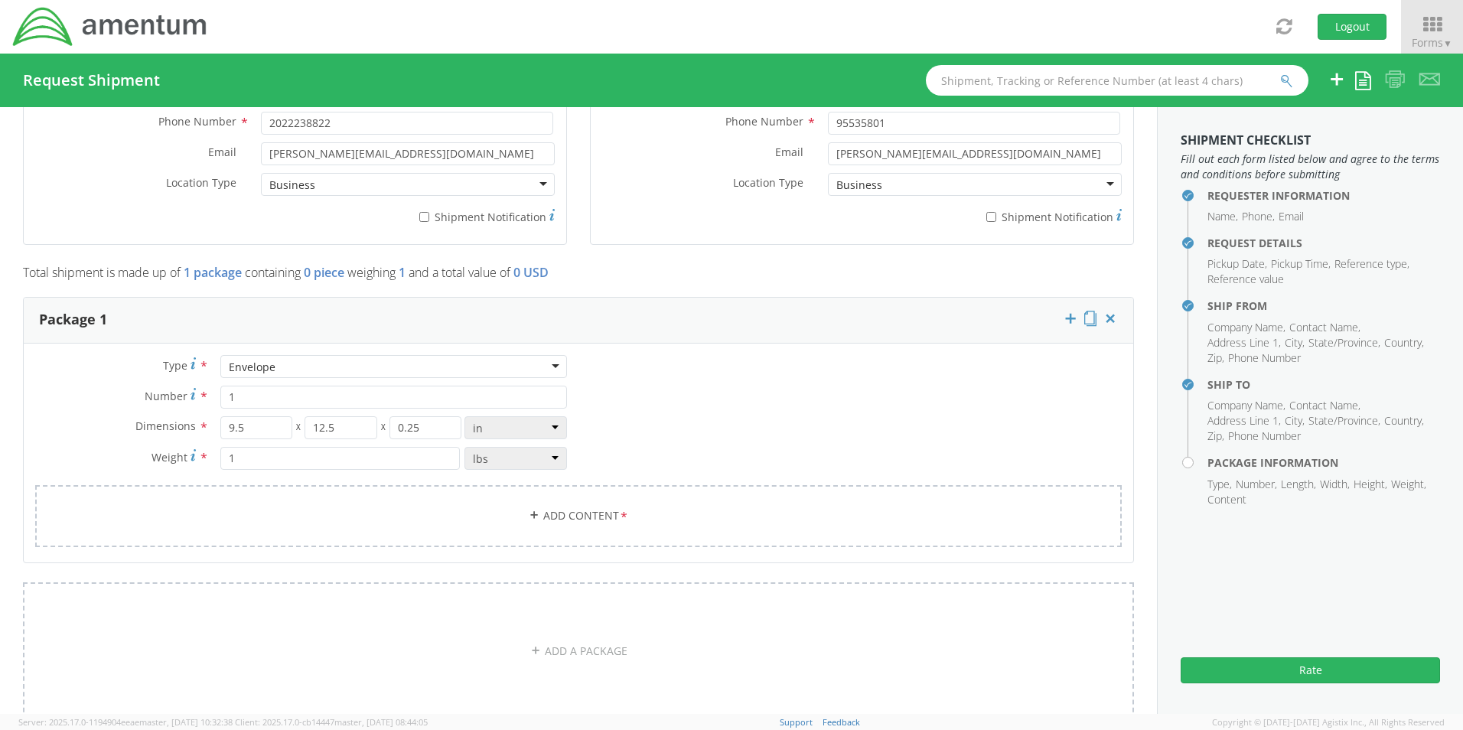
click at [276, 370] on div "Envelope" at bounding box center [393, 366] width 347 height 23
drag, startPoint x: 257, startPoint y: 432, endPoint x: 218, endPoint y: 433, distance: 39.1
click at [220, 432] on input "9.5" at bounding box center [256, 427] width 73 height 23
type input "10"
type input "14"
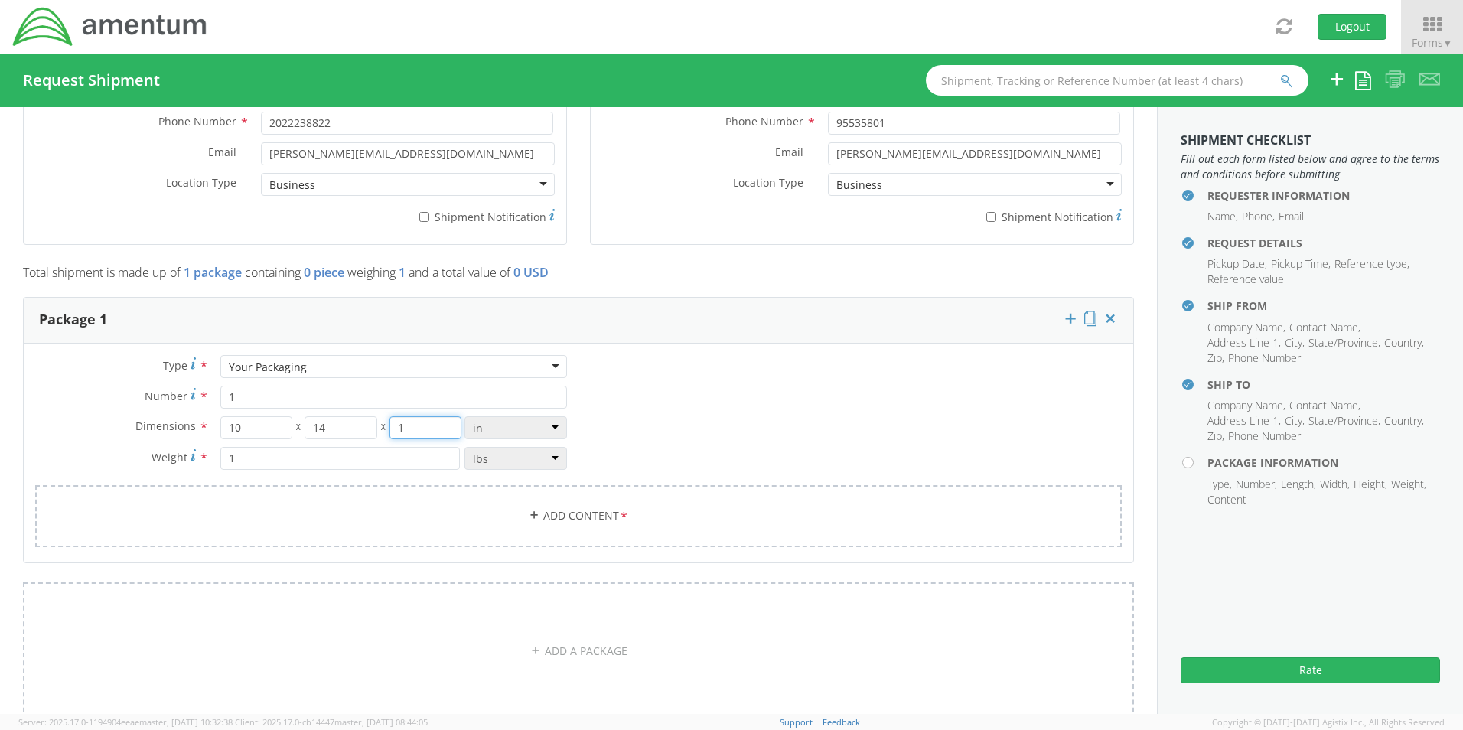
type input "1"
click at [419, 436] on input "1" at bounding box center [426, 427] width 73 height 23
drag, startPoint x: 416, startPoint y: 431, endPoint x: 393, endPoint y: 432, distance: 23.8
click at [393, 432] on input "1" at bounding box center [426, 427] width 73 height 23
type input ".50"
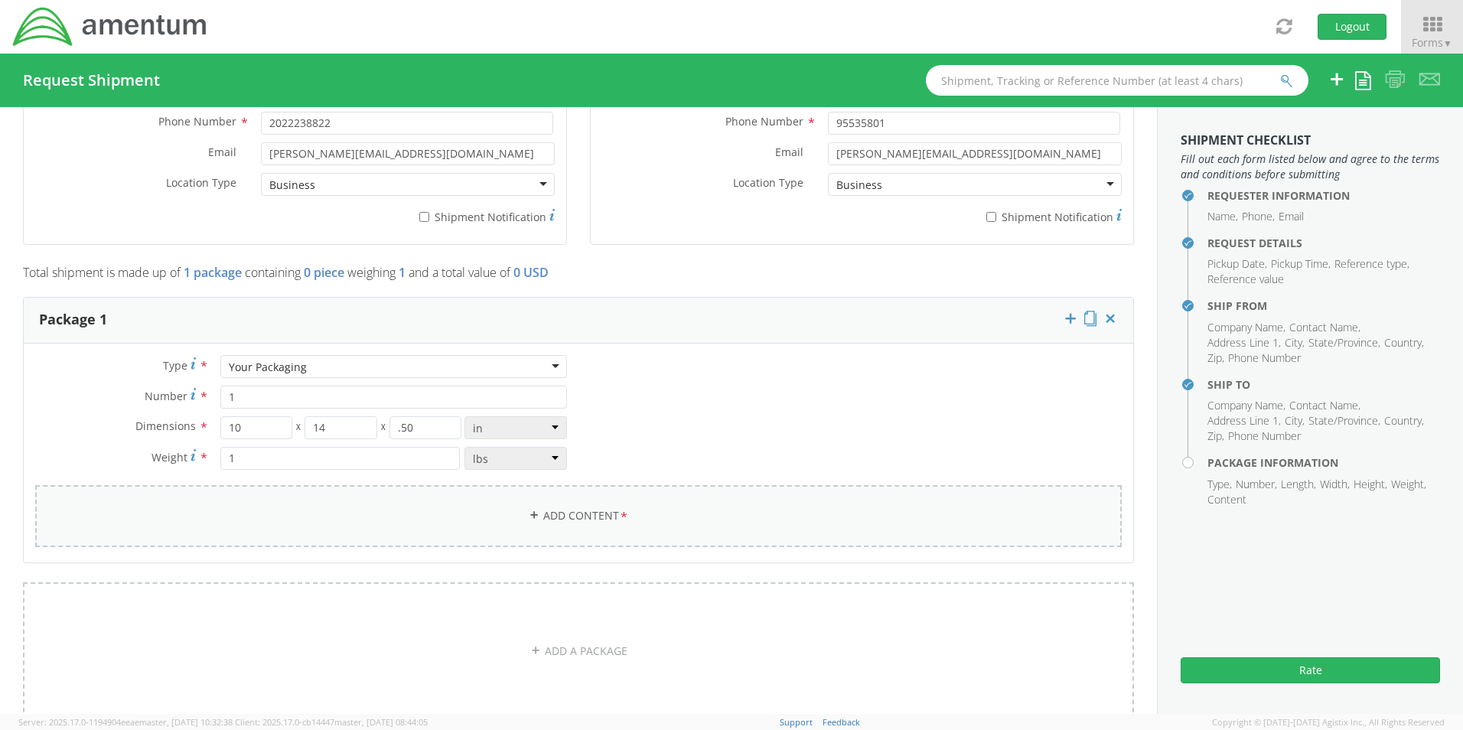
click at [474, 504] on link "Add Content *" at bounding box center [578, 516] width 1087 height 62
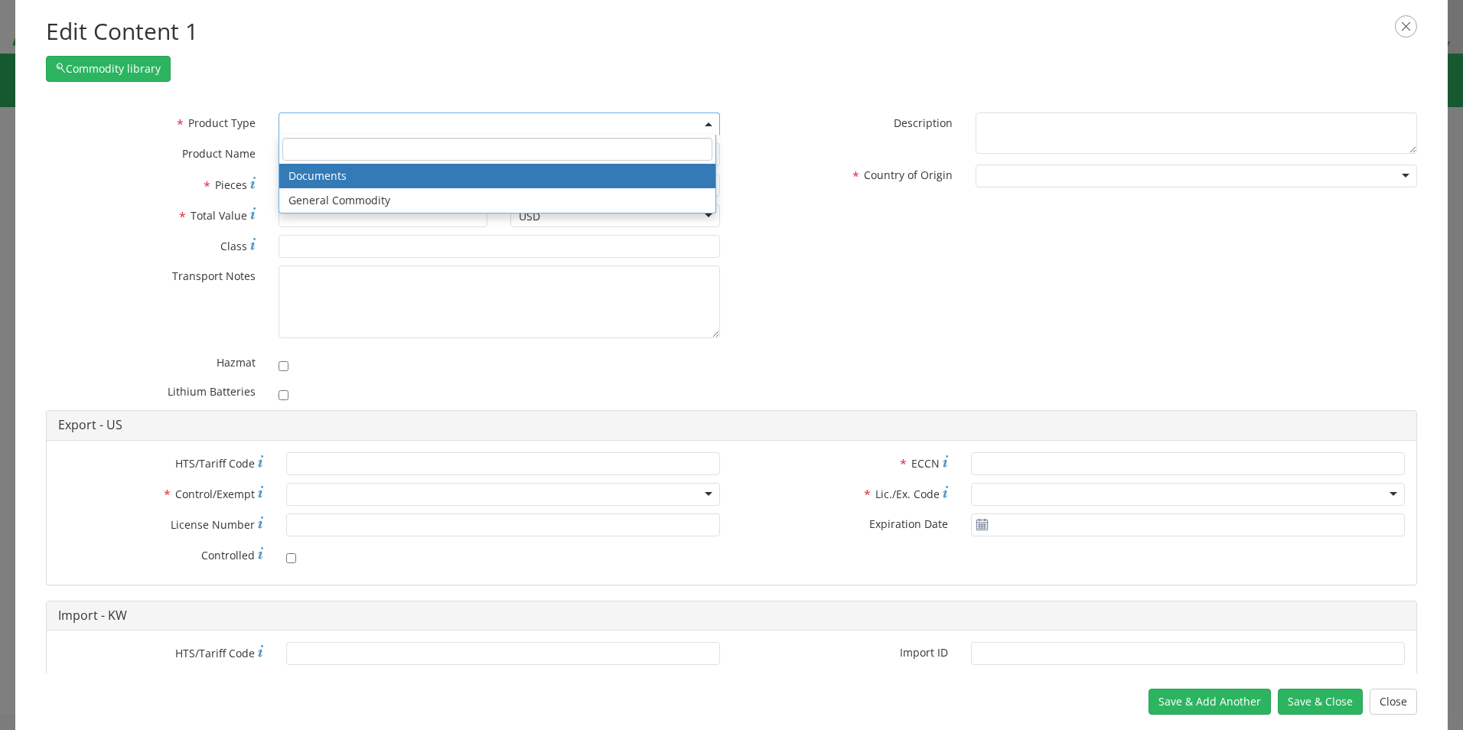
click at [362, 127] on span at bounding box center [500, 124] width 442 height 23
select select "DOCUMENT"
type input "Document"
type input "1"
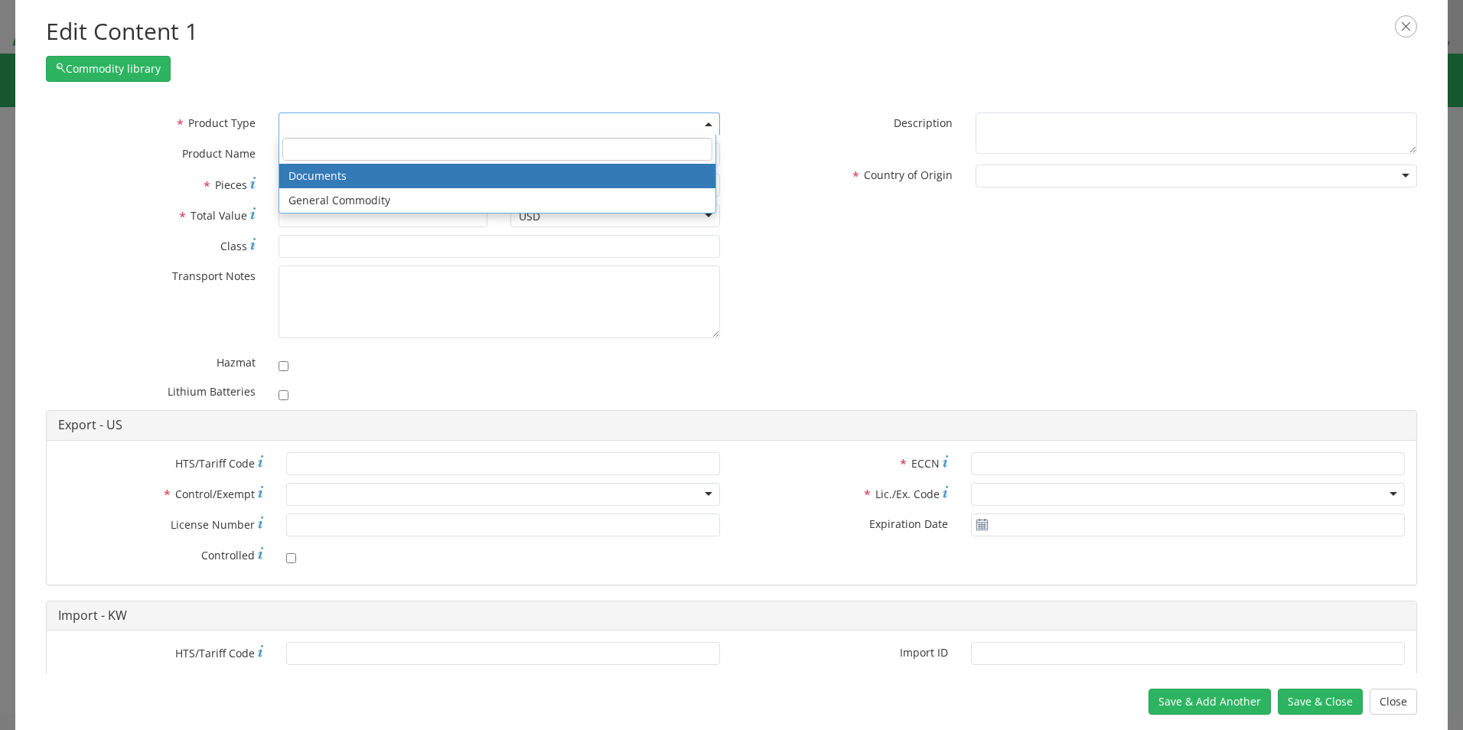
type textarea "Documents"
type input "4911.99.8000"
type input "EAR99"
type input "4911.99.8000"
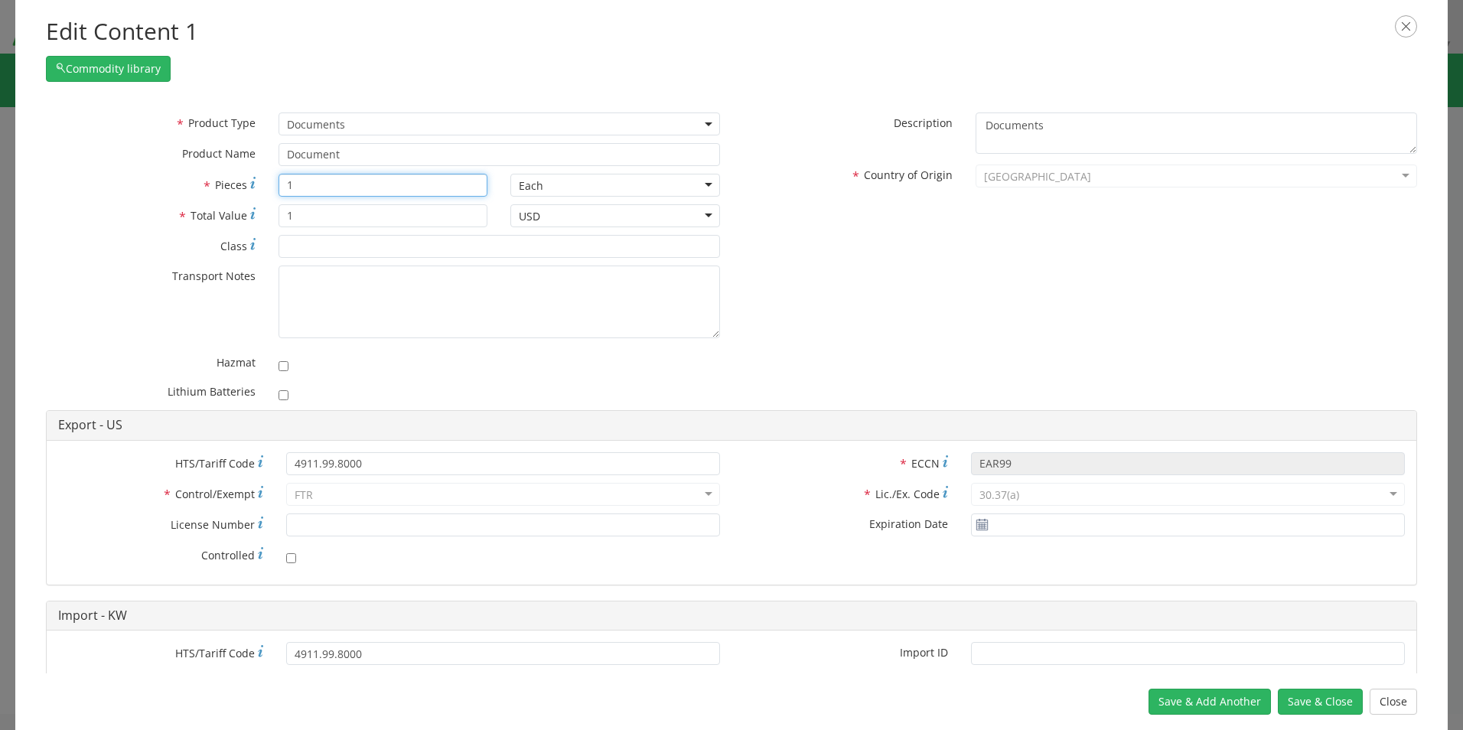
drag, startPoint x: 308, startPoint y: 185, endPoint x: 278, endPoint y: 191, distance: 31.2
click at [279, 187] on input "1" at bounding box center [384, 185] width 210 height 23
type input "11"
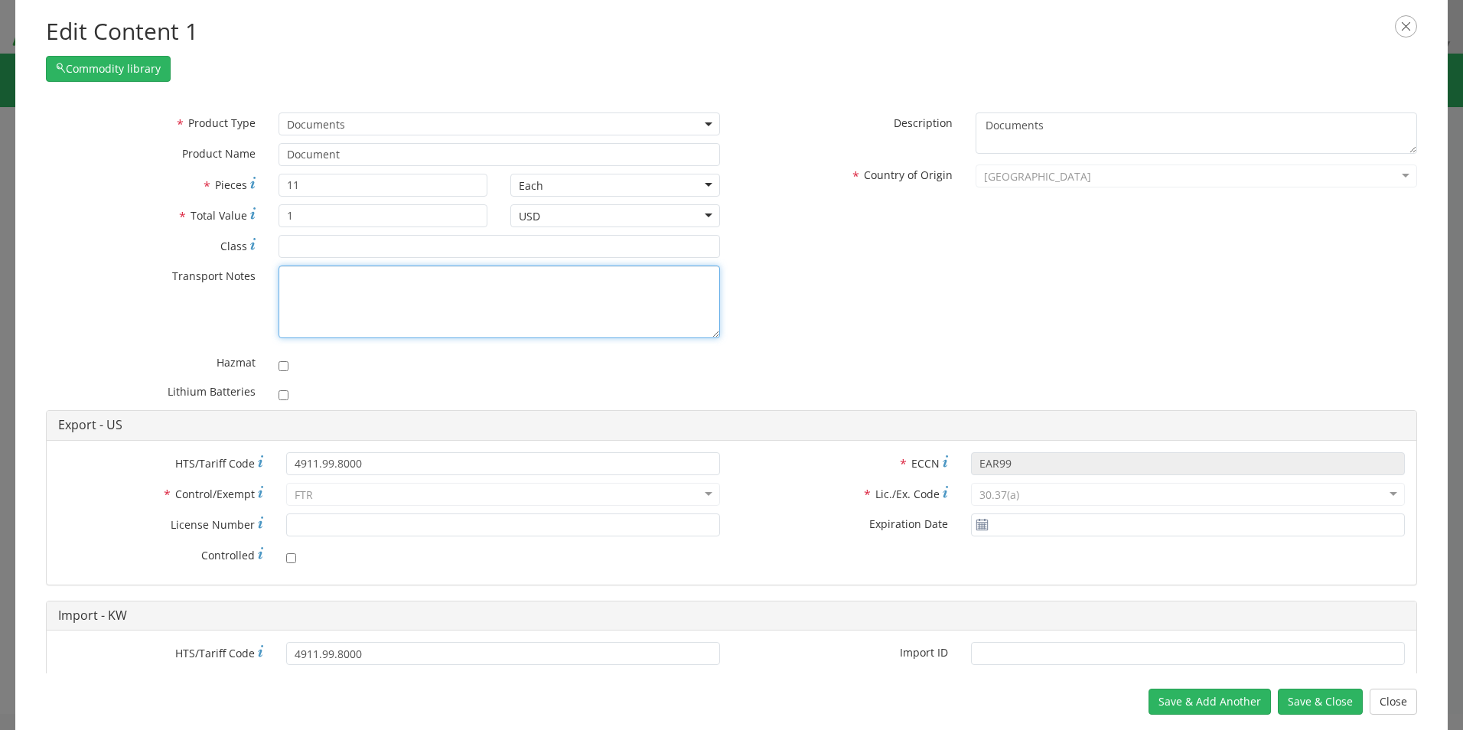
click at [333, 285] on textarea "* Transport Notes" at bounding box center [500, 302] width 442 height 73
click at [357, 299] on textarea "* Transport Notes" at bounding box center [500, 302] width 442 height 73
paste textarea "Completed PCC Packets – (10) Visas-Bilind Al-[PERSON_NAME] McFarland_Cuneyt Dos…"
type textarea "Completed PCC Packets – (10) Visas-Bilind Al-[PERSON_NAME] McFarland_Cuneyt Dos…"
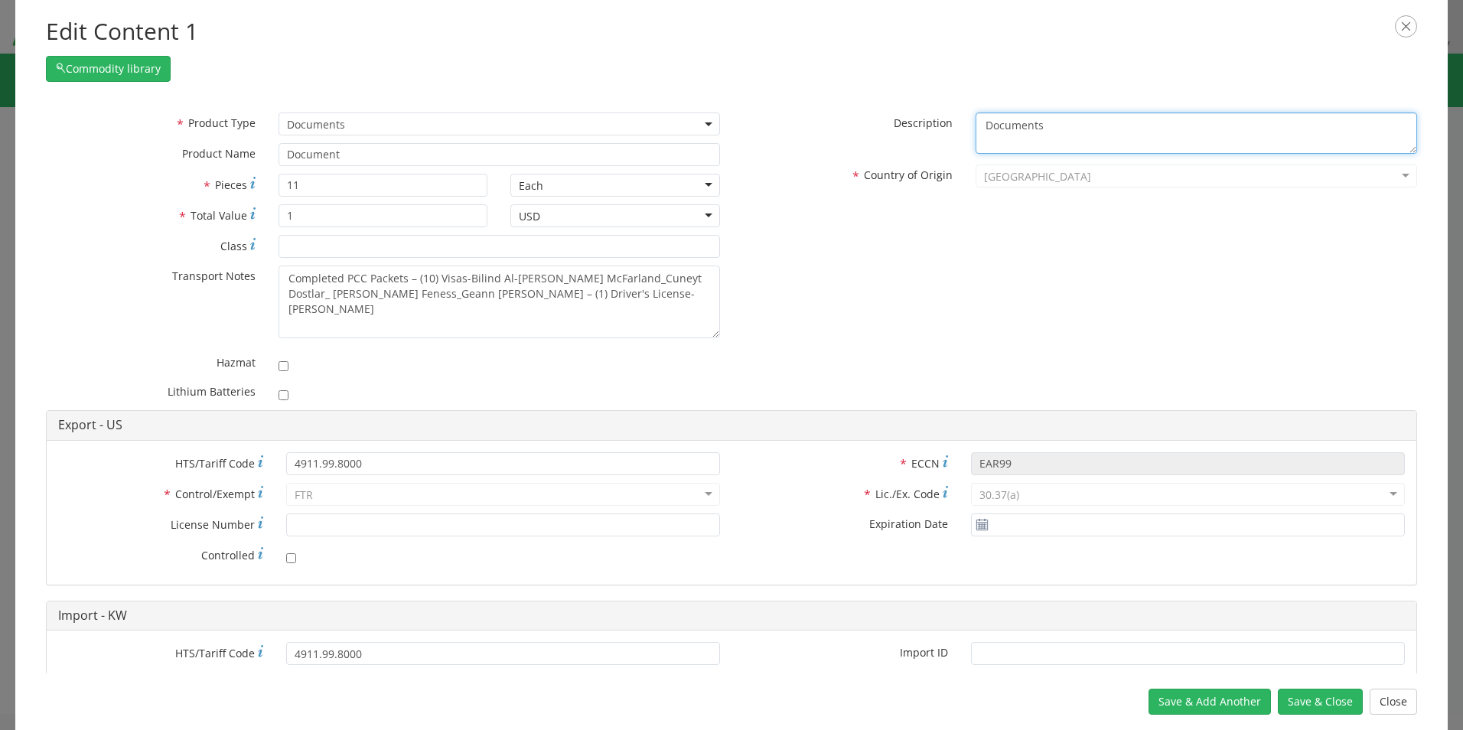
click at [1072, 138] on textarea "Documents" at bounding box center [1197, 134] width 442 height 42
paste textarea "Completed PCC Packets – (10) Visas-Bilind Al-[PERSON_NAME] McFarland_Cuneyt Dos…"
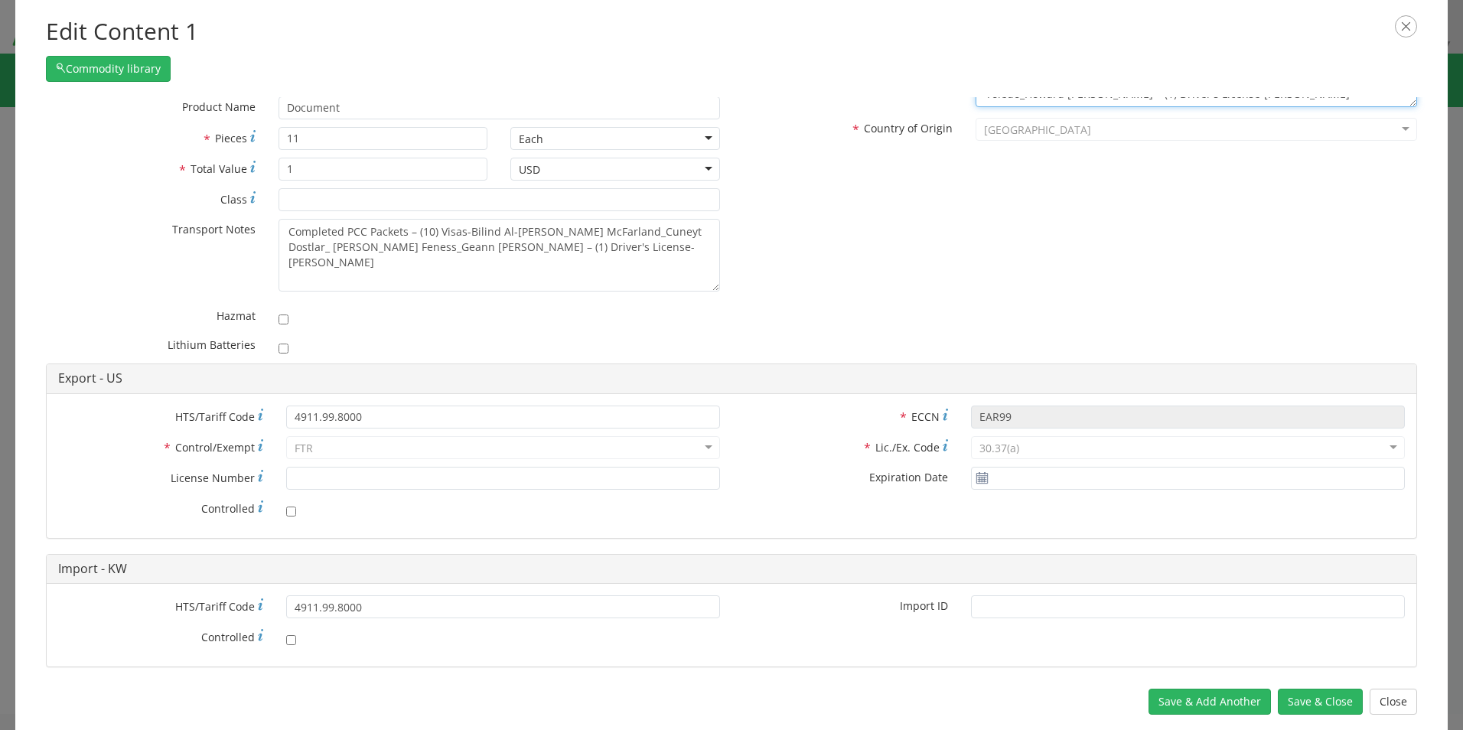
scroll to position [71, 0]
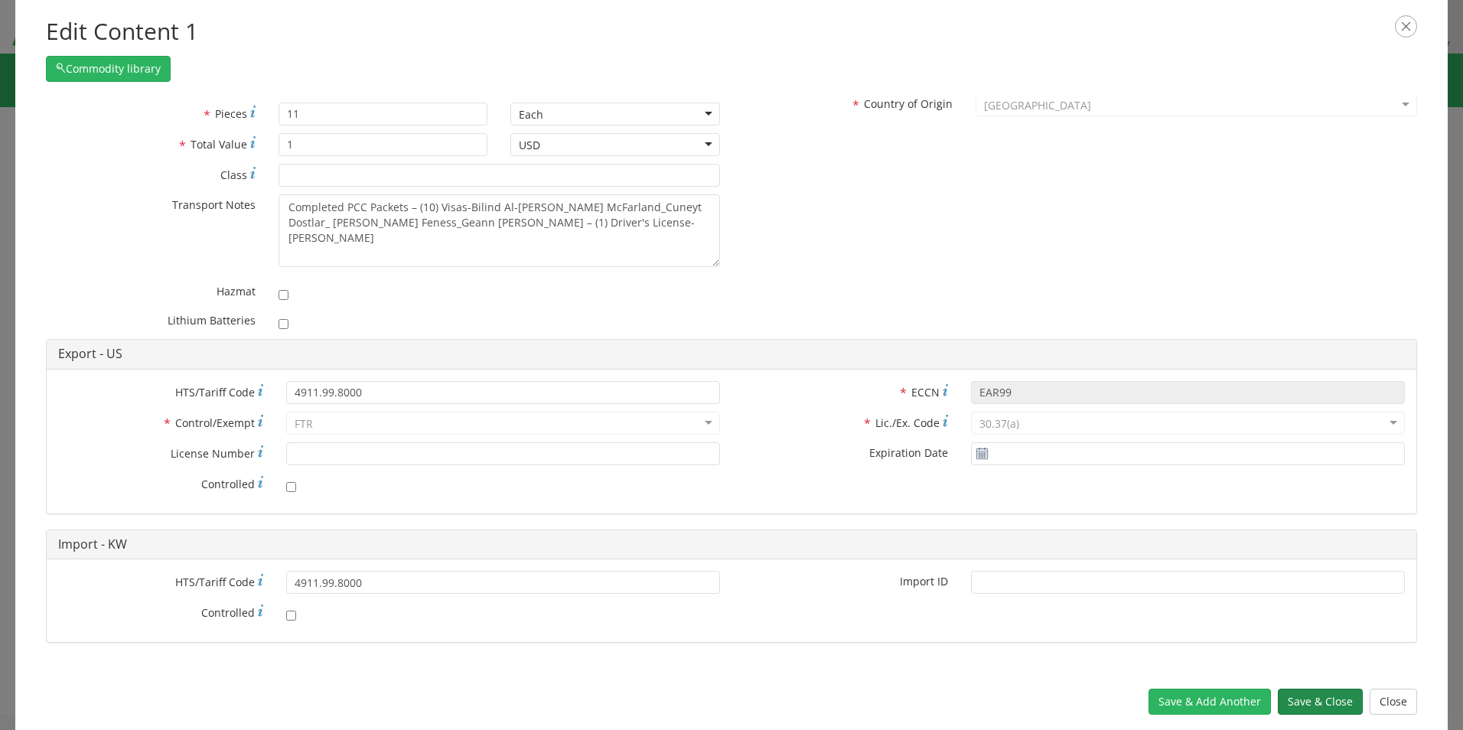
type textarea "Documents - Completed PCC Packets – (10) Visas-Bilind Al-Issa_Jimmy Pegues_Myle…"
click at [1305, 697] on button "Save & Close" at bounding box center [1320, 702] width 85 height 26
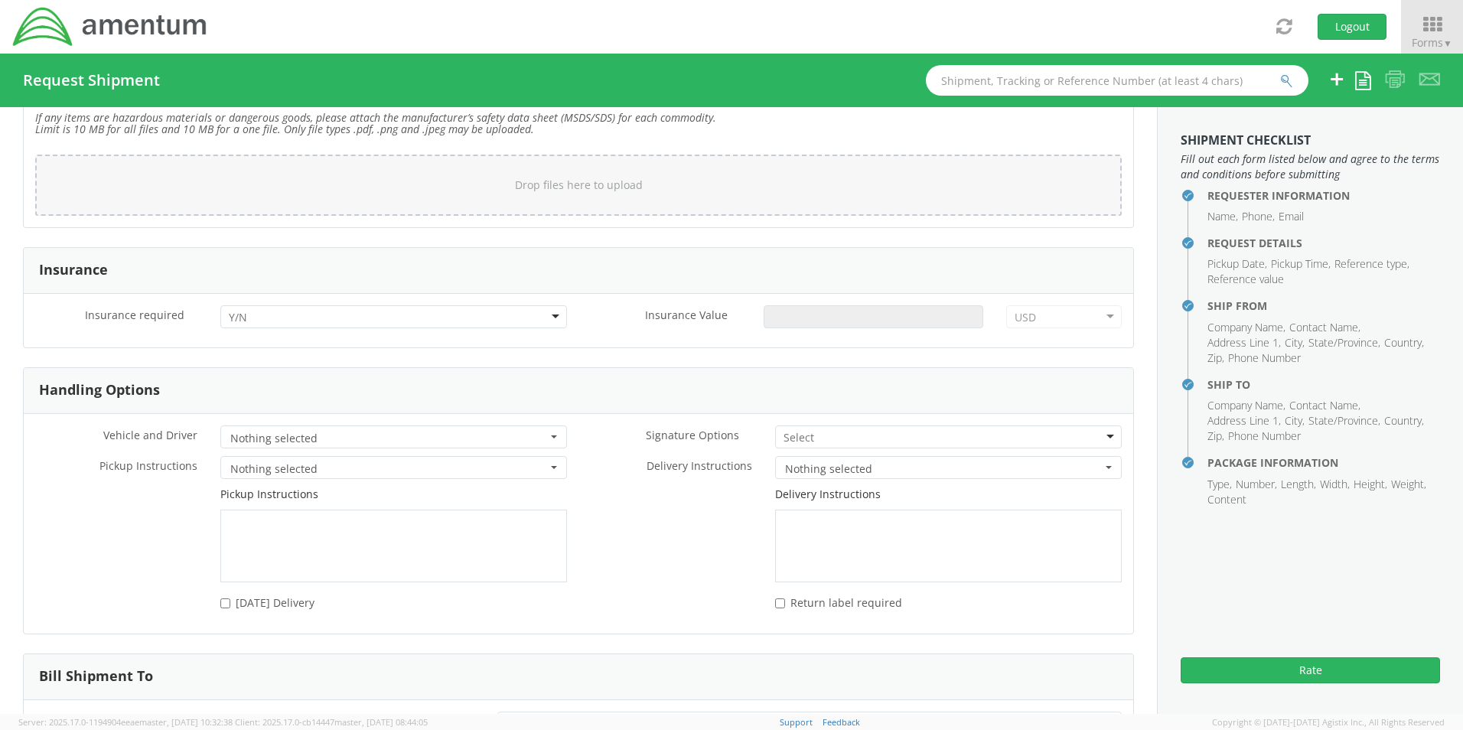
scroll to position [1990, 0]
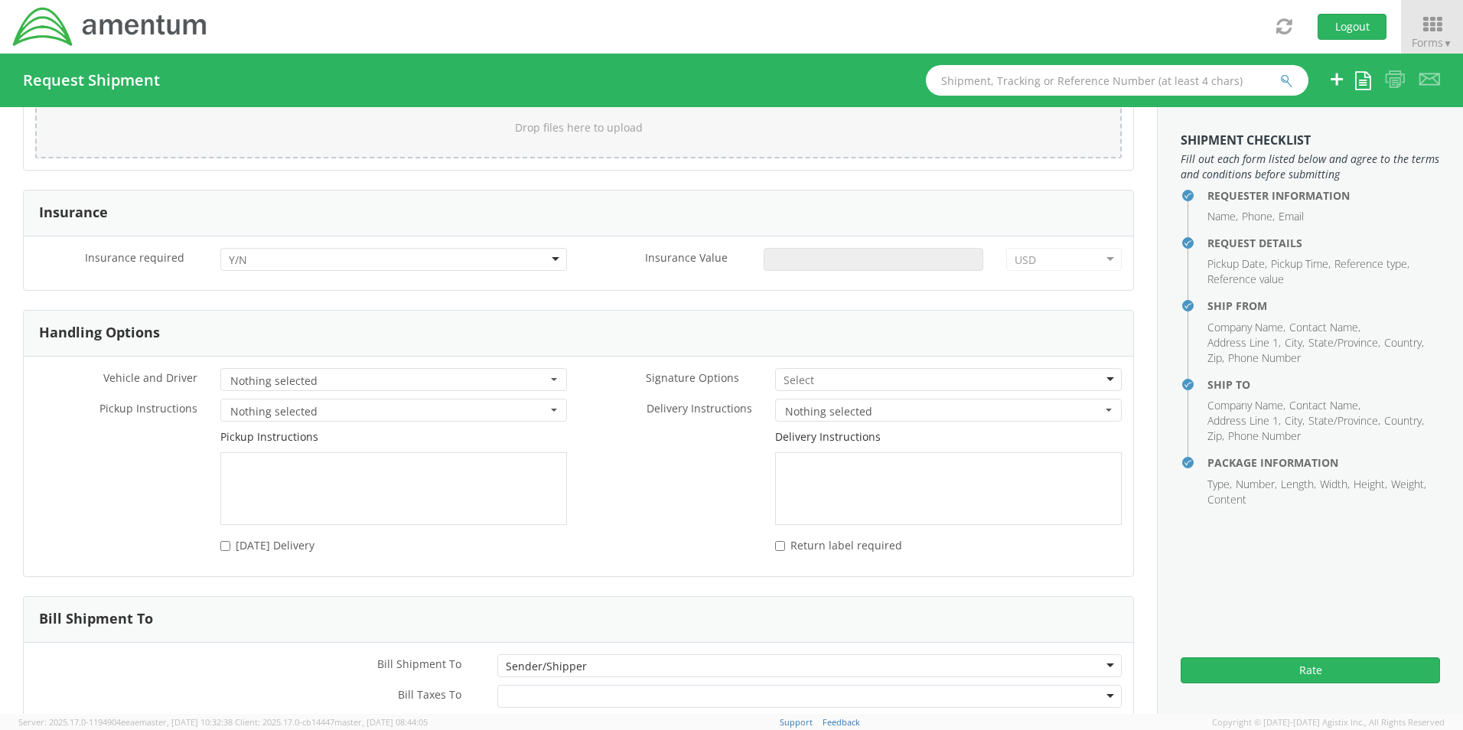
click at [788, 417] on span "Nothing selected" at bounding box center [943, 411] width 317 height 15
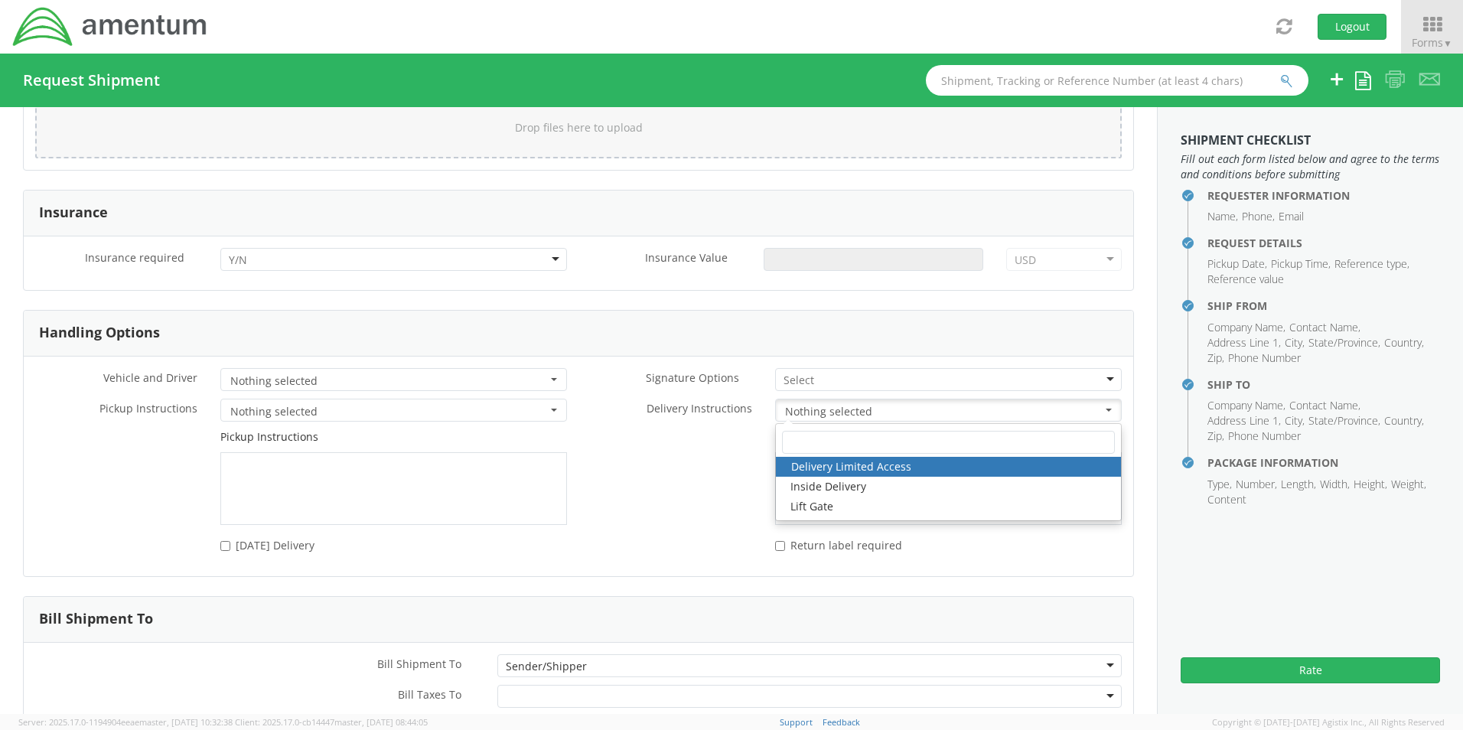
click at [785, 408] on span "Nothing selected" at bounding box center [943, 411] width 317 height 15
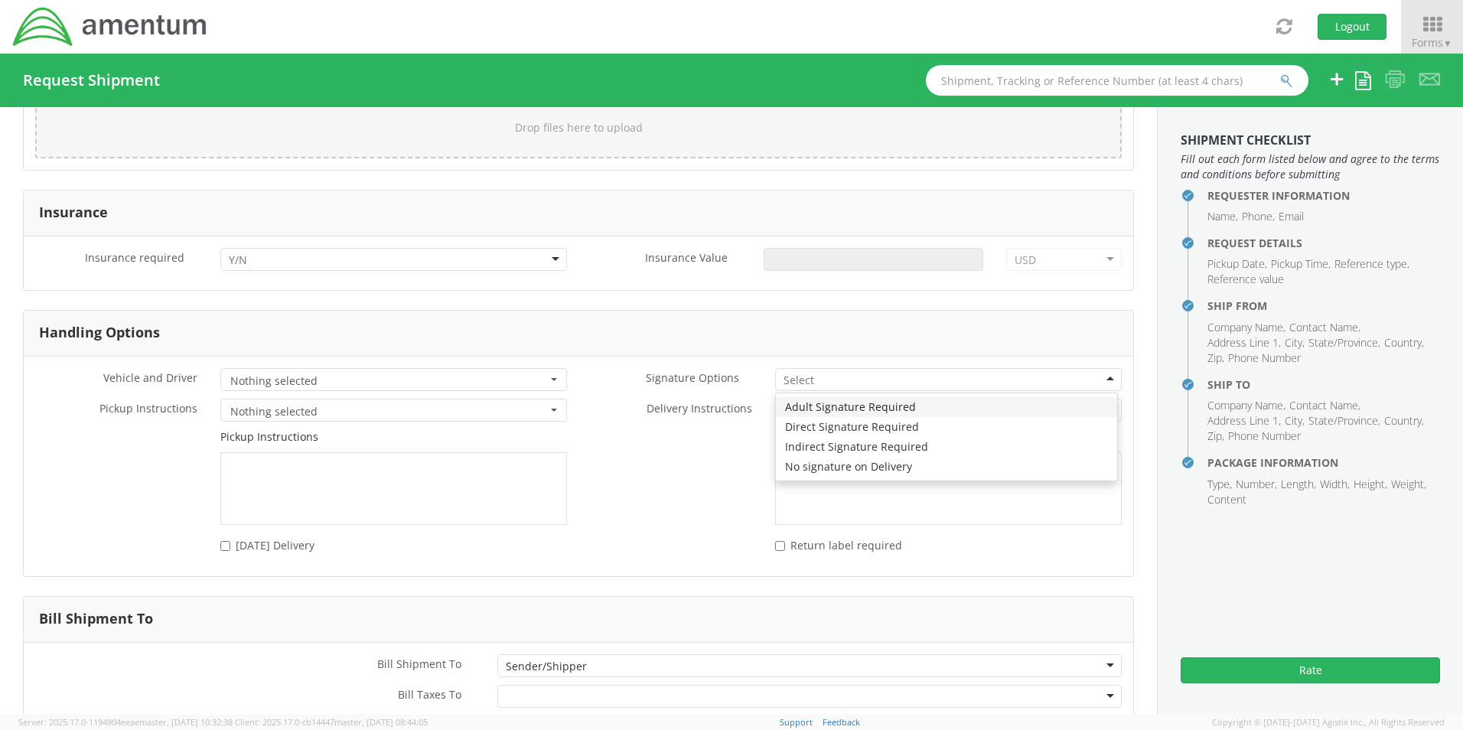
click at [791, 384] on input "select-one" at bounding box center [800, 380] width 33 height 15
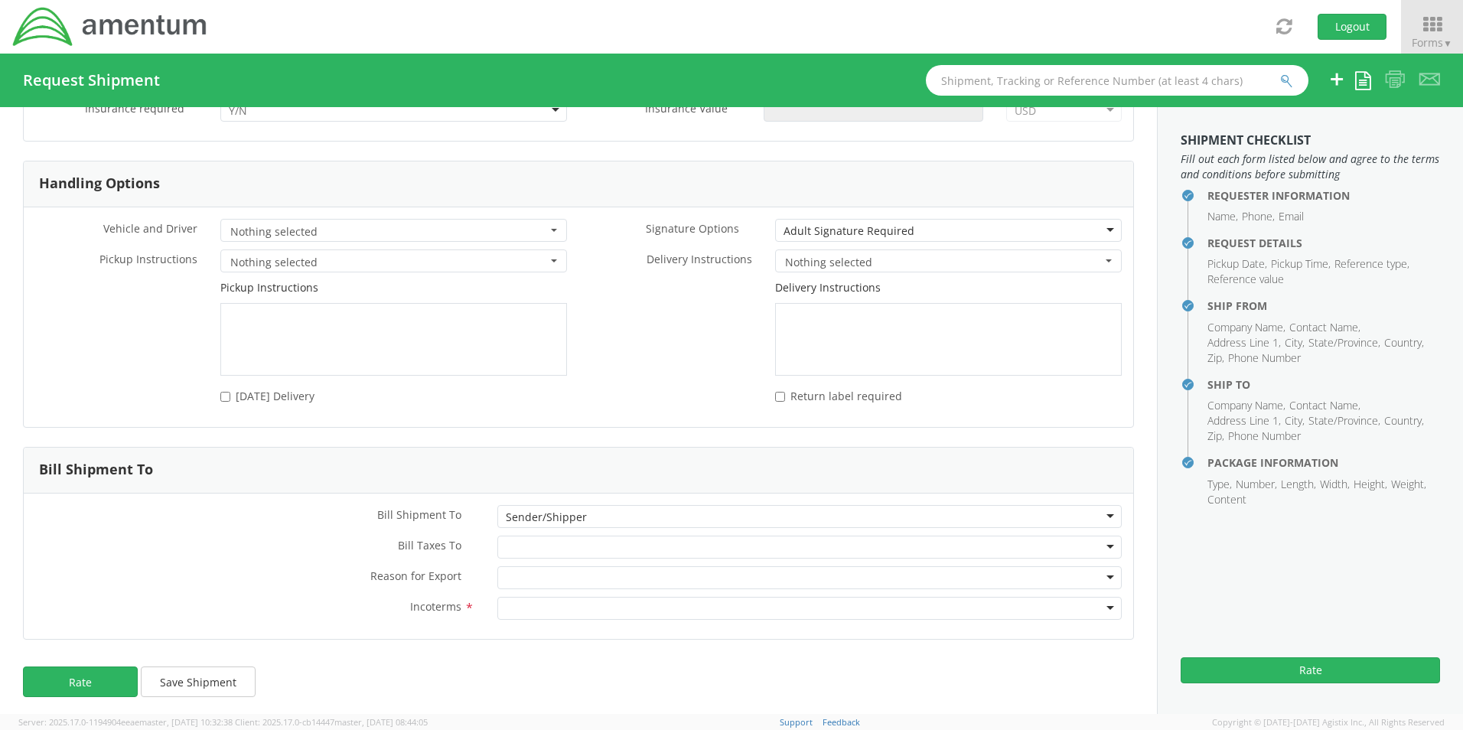
scroll to position [2145, 0]
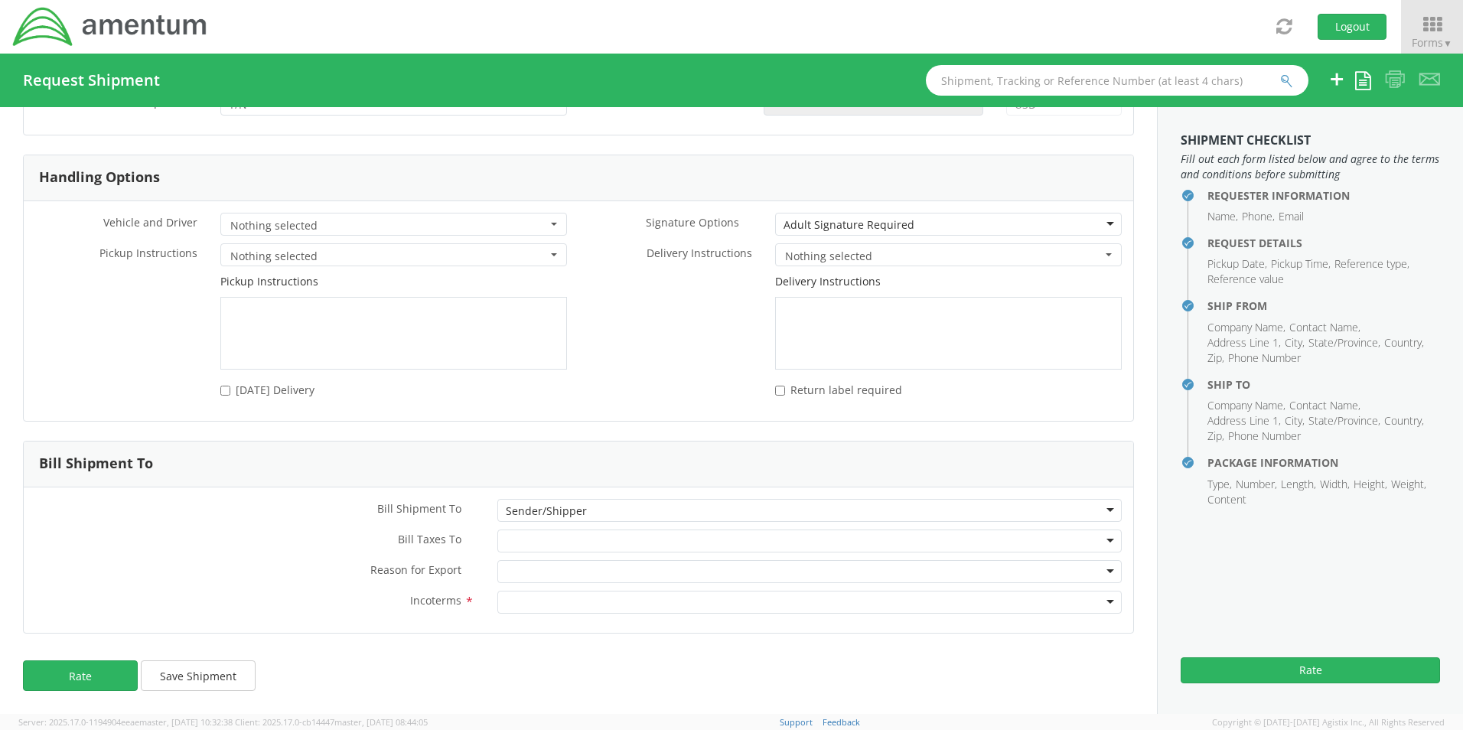
click at [606, 543] on div at bounding box center [810, 541] width 625 height 23
click at [552, 602] on div at bounding box center [810, 602] width 625 height 23
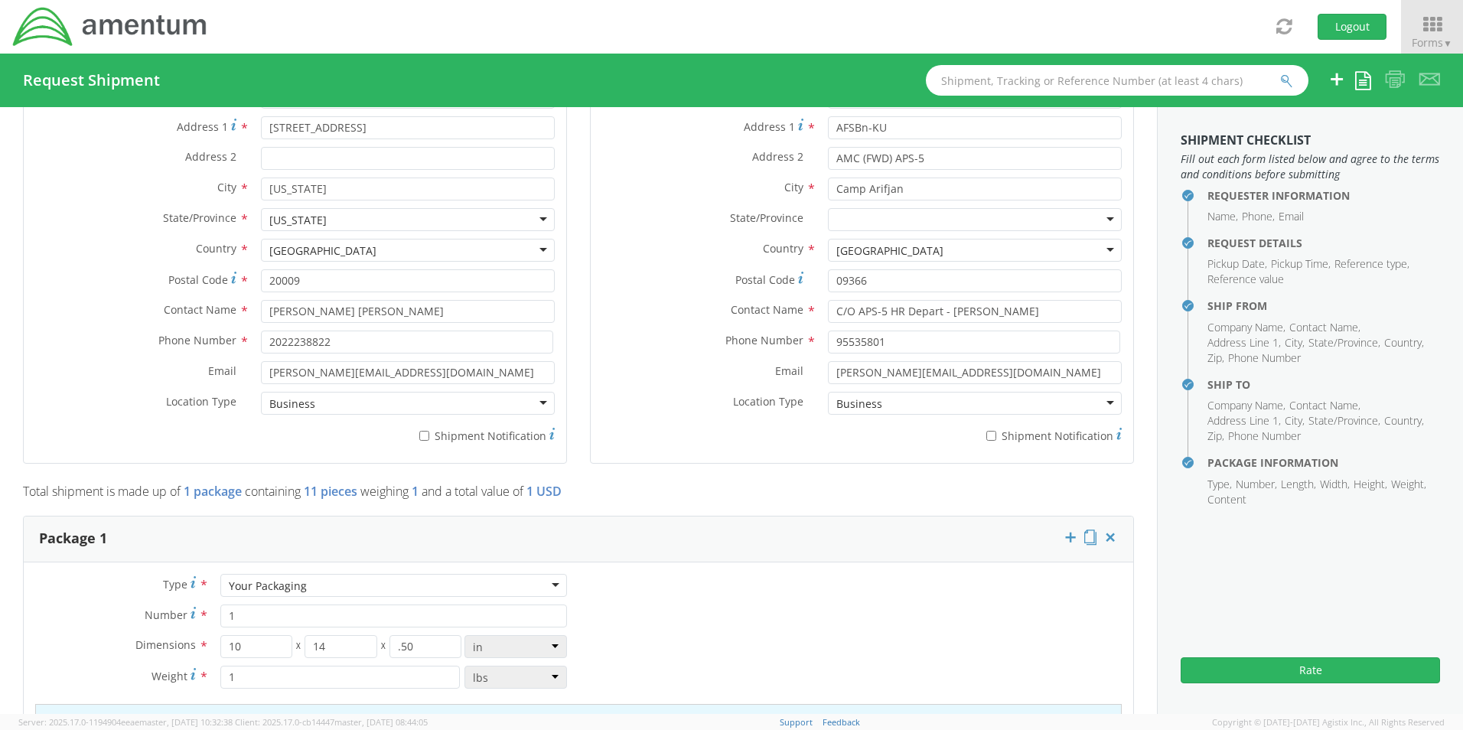
scroll to position [1074, 0]
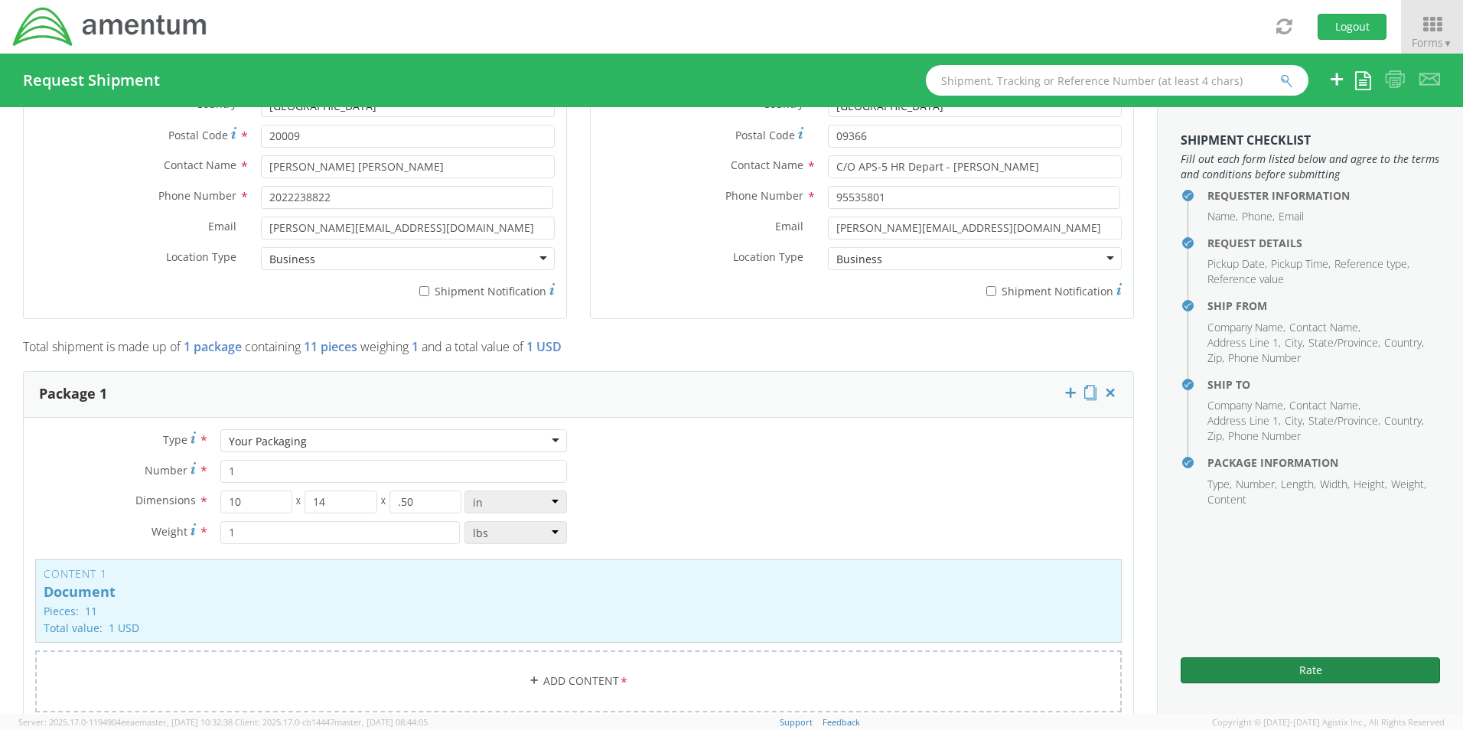
click at [1271, 667] on button "Rate" at bounding box center [1310, 670] width 259 height 26
